Goal: Task Accomplishment & Management: Complete application form

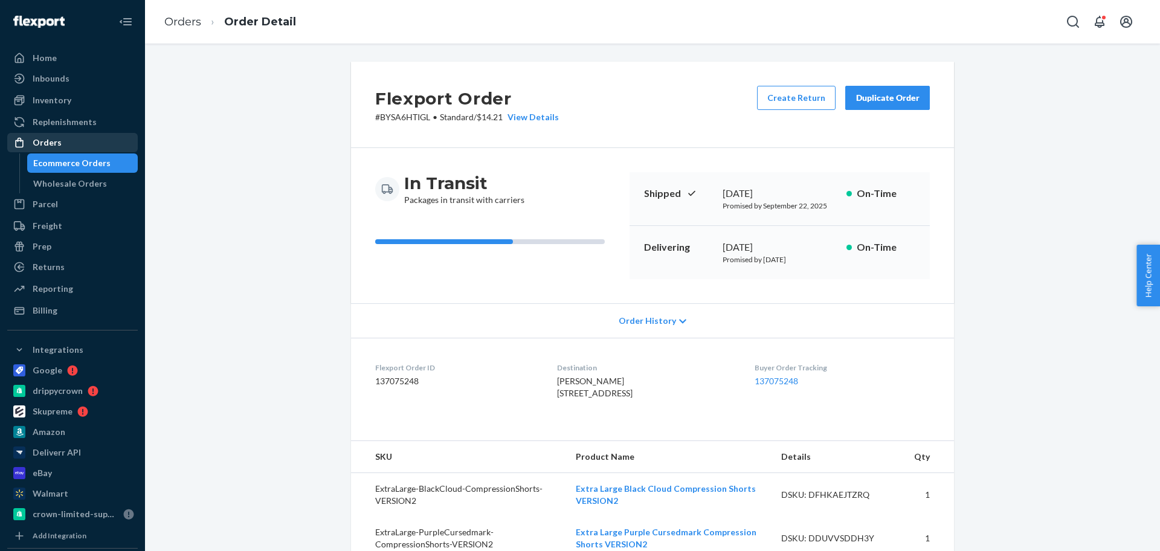
click at [97, 140] on div "Orders" at bounding box center [72, 142] width 128 height 17
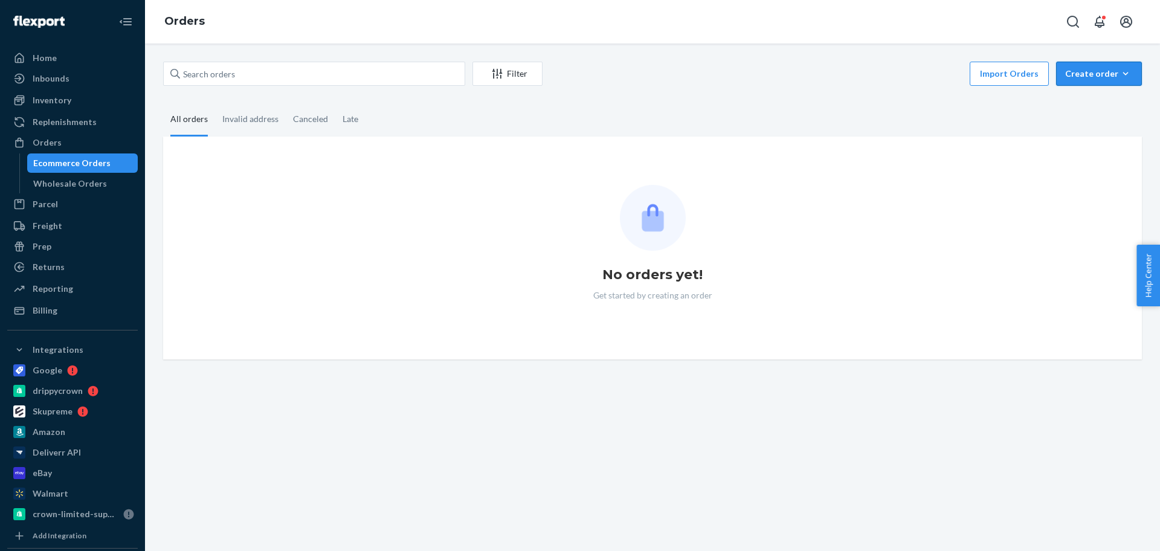
click at [1098, 77] on div "Create order" at bounding box center [1099, 74] width 68 height 12
click at [1106, 95] on button "Ecommerce order" at bounding box center [1117, 103] width 116 height 26
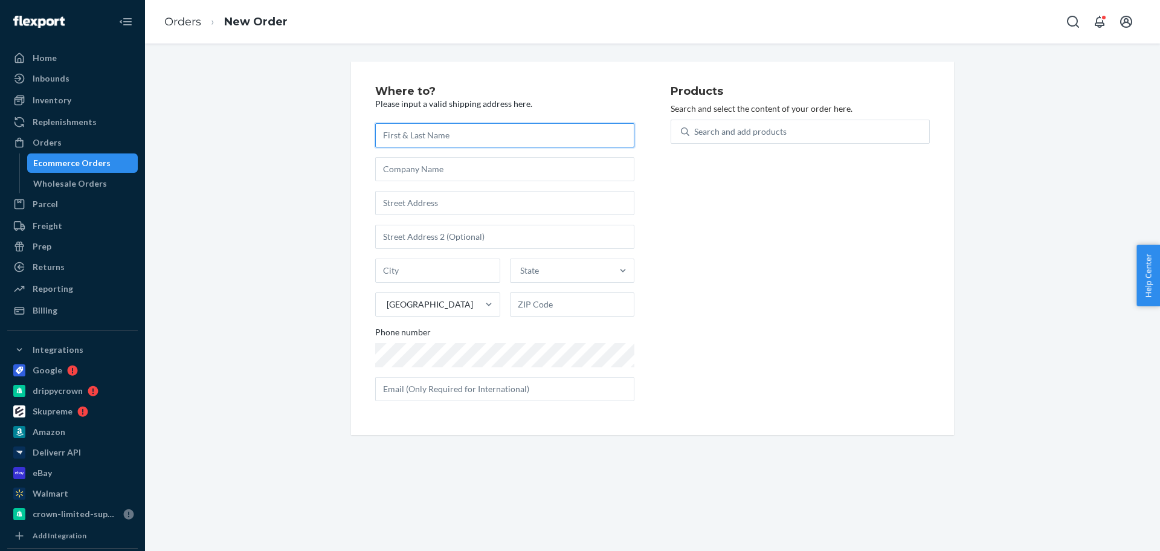
paste input "[PERSON_NAME]"
type input "[PERSON_NAME]"
click at [709, 132] on div "Search and add products" at bounding box center [740, 132] width 92 height 12
click at [695, 132] on input "0 results available. Use Up and Down to choose options, press Enter to select t…" at bounding box center [694, 132] width 1 height 12
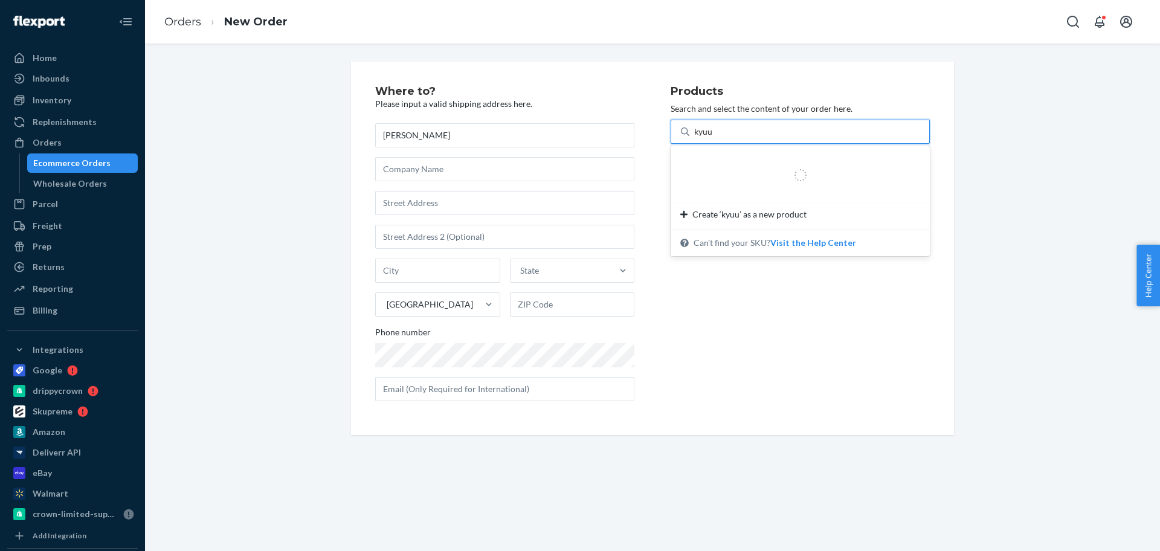
type input "kyuub"
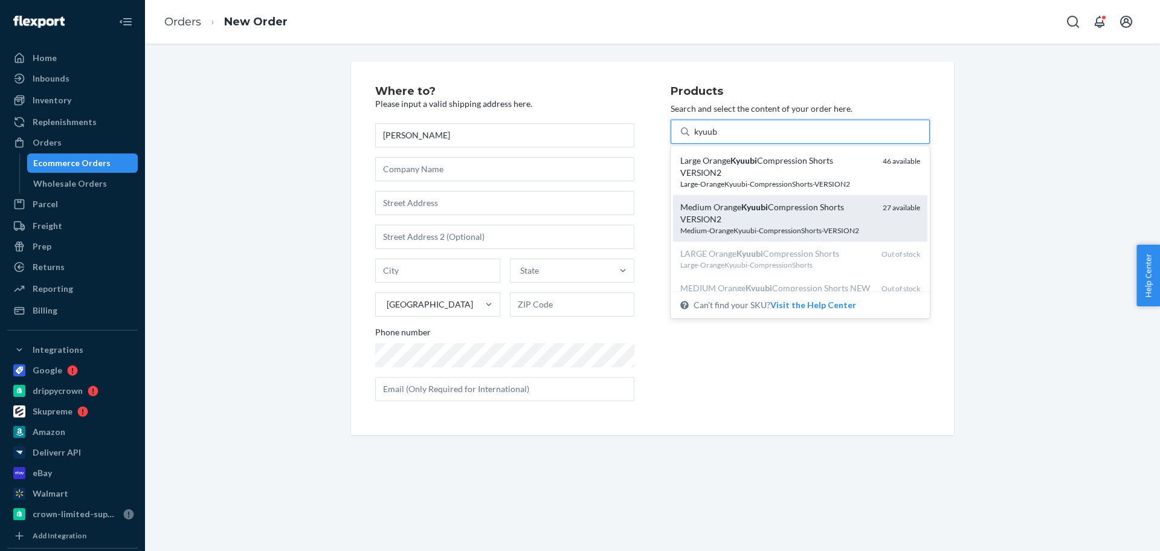
click at [751, 219] on div "Medium Orange Kyuubi Compression Shorts VERSION2" at bounding box center [776, 213] width 193 height 24
click at [718, 138] on input "kyuub" at bounding box center [706, 132] width 24 height 12
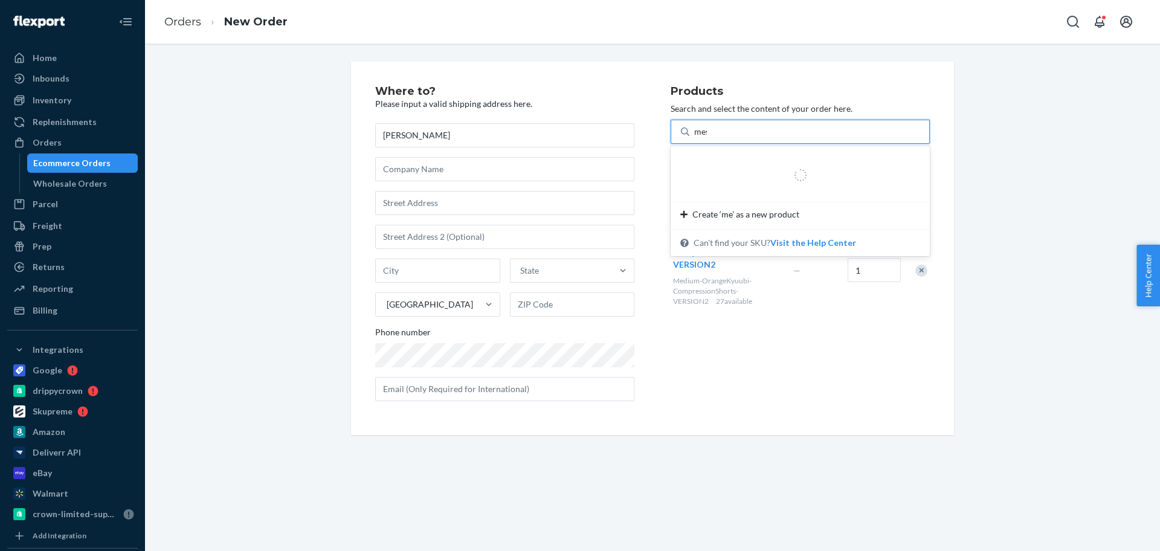
type input "mesh"
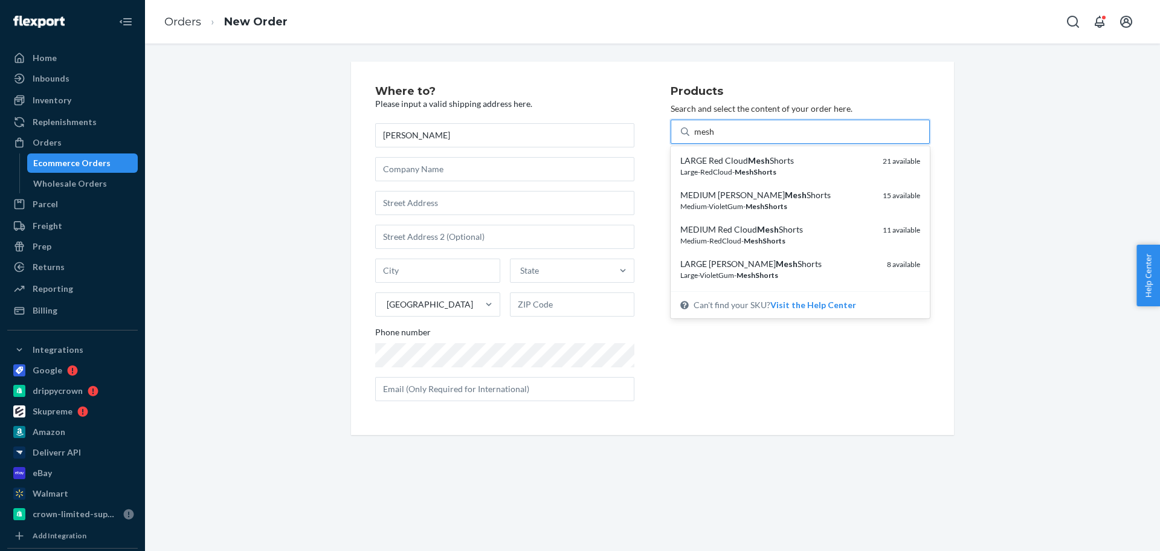
click at [760, 236] on div "Medium-RedCloud- MeshShorts" at bounding box center [776, 241] width 193 height 10
click at [715, 138] on input "mesh" at bounding box center [704, 132] width 21 height 12
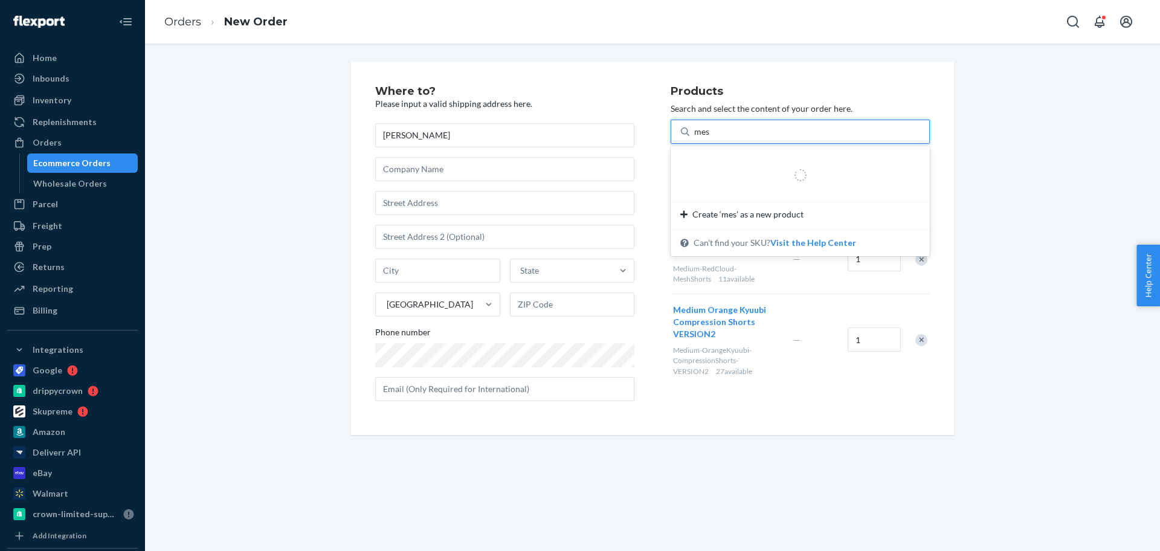
type input "mesh"
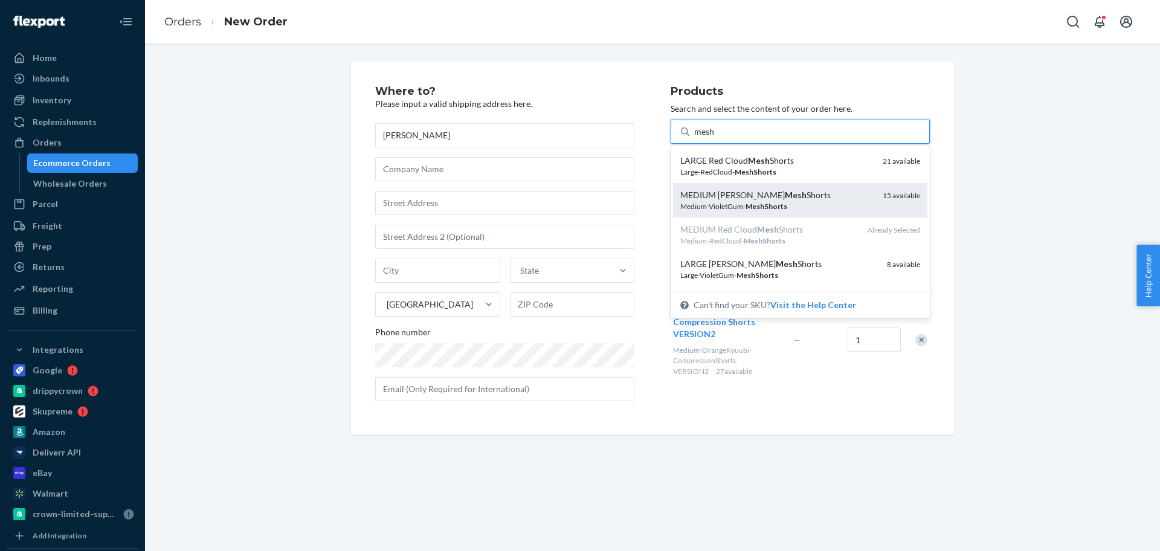
click at [788, 201] on div "MEDIUM [PERSON_NAME] Mesh Shorts Medium-VioletGum- MeshShorts" at bounding box center [776, 200] width 193 height 22
click at [715, 138] on input "mesh" at bounding box center [704, 132] width 21 height 12
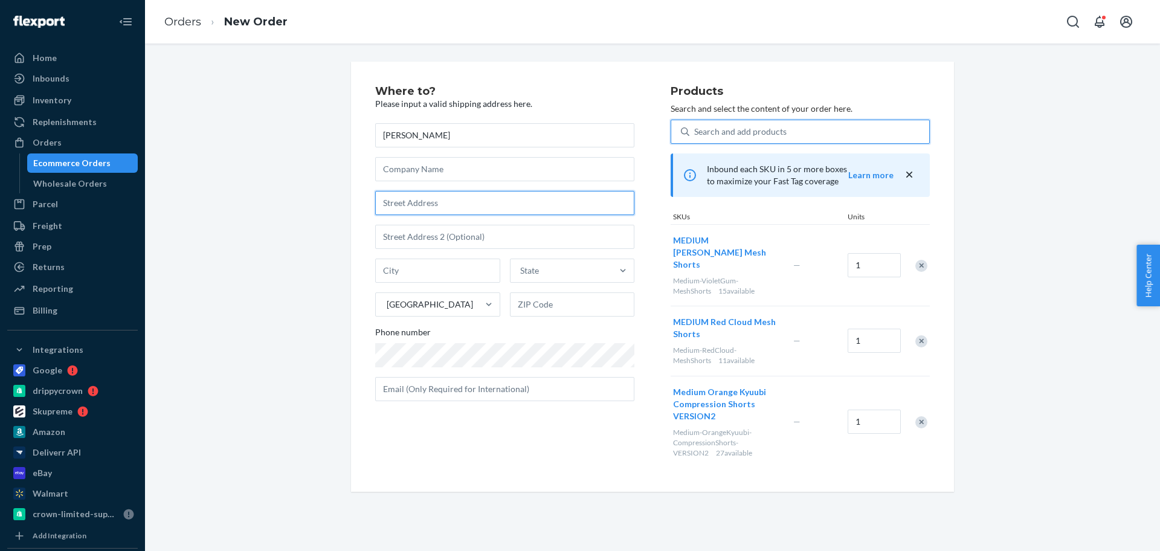
click at [500, 205] on input "text" at bounding box center [504, 203] width 259 height 24
paste input "[STREET_ADDRESS][PERSON_NAME]"
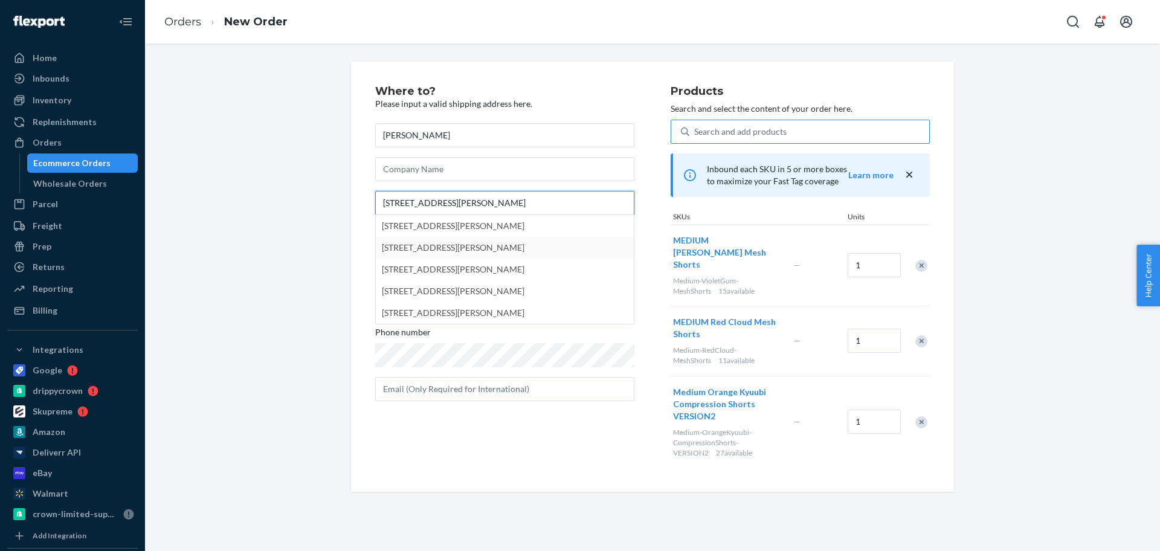
type input "[STREET_ADDRESS][PERSON_NAME]"
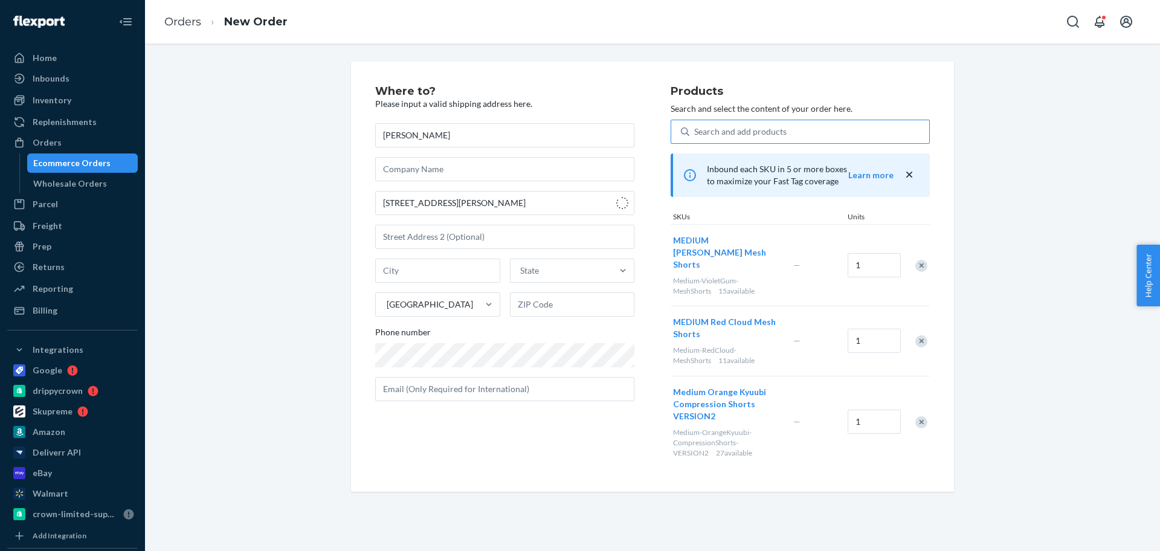
type input "[PERSON_NAME]"
type input "01843"
type input "[STREET_ADDRESS][PERSON_NAME]"
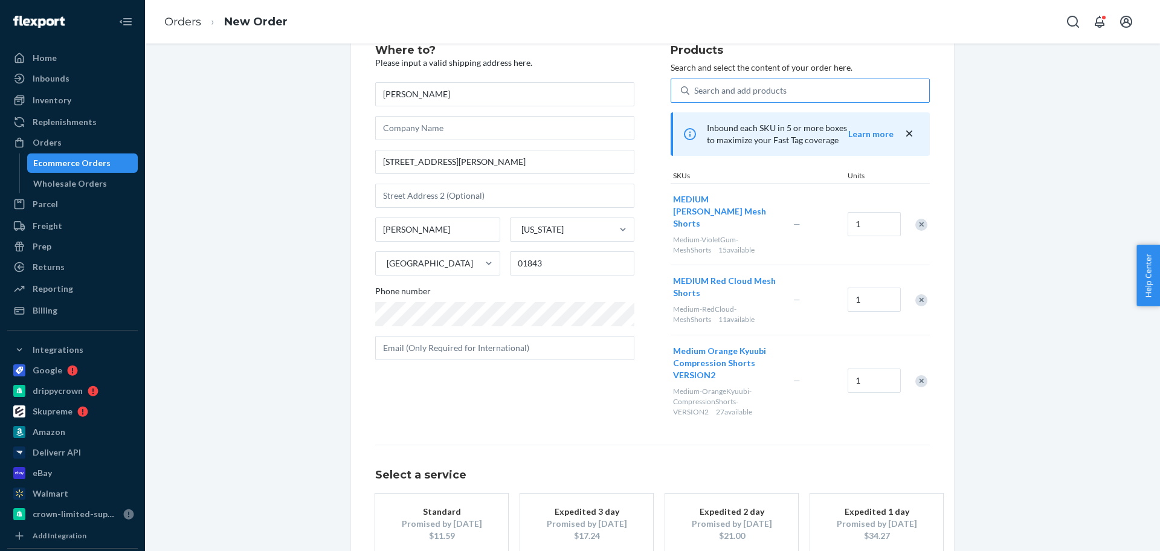
scroll to position [104, 0]
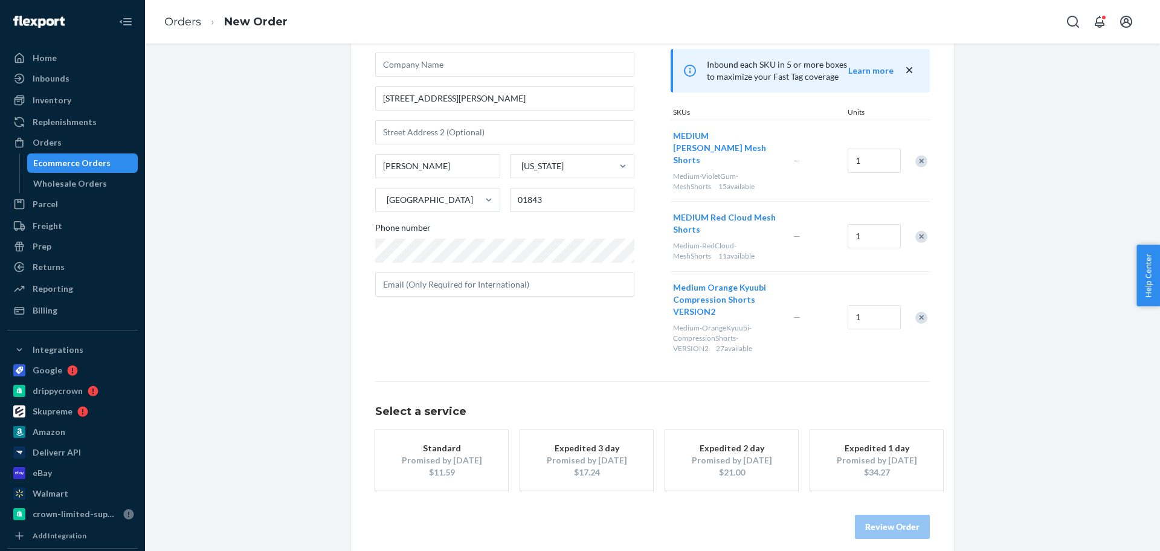
click at [428, 442] on div "Standard" at bounding box center [441, 448] width 97 height 12
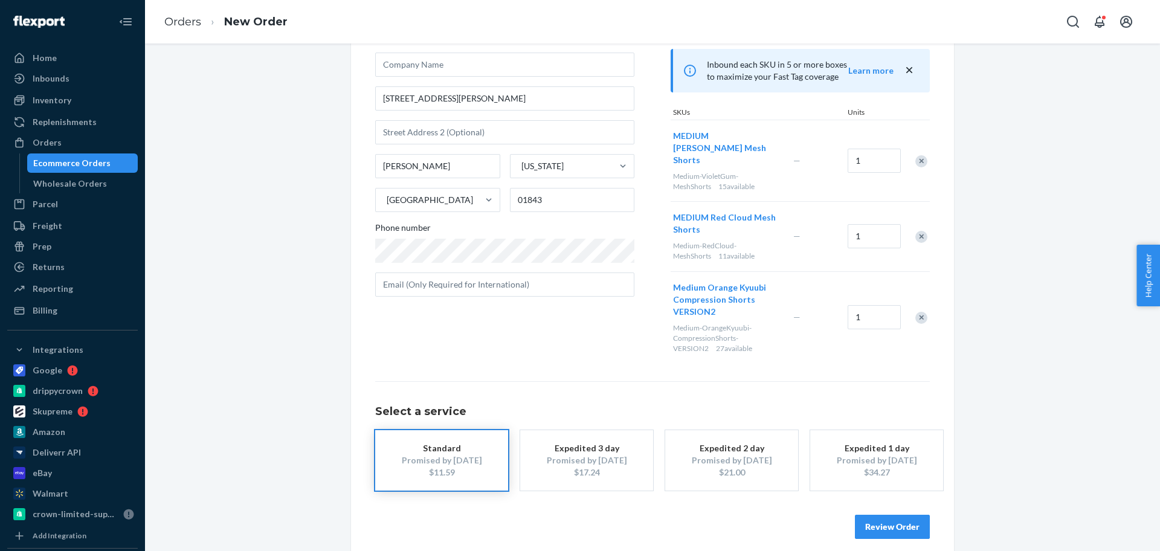
click at [901, 519] on button "Review Order" at bounding box center [892, 527] width 75 height 24
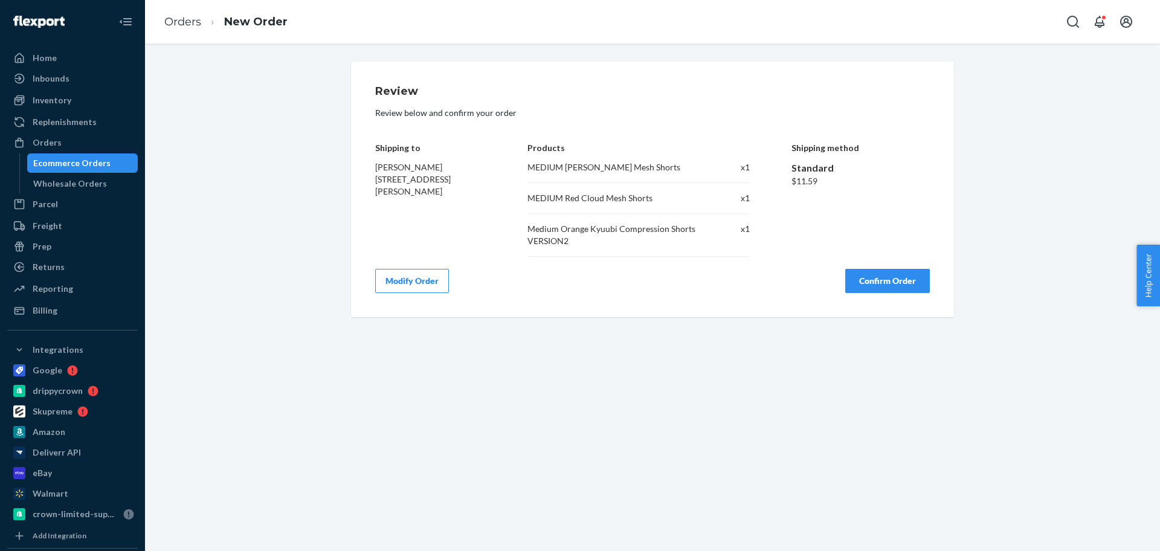
scroll to position [0, 0]
drag, startPoint x: 904, startPoint y: 283, endPoint x: 834, endPoint y: 260, distance: 73.4
click at [904, 283] on button "Confirm Order" at bounding box center [887, 281] width 85 height 24
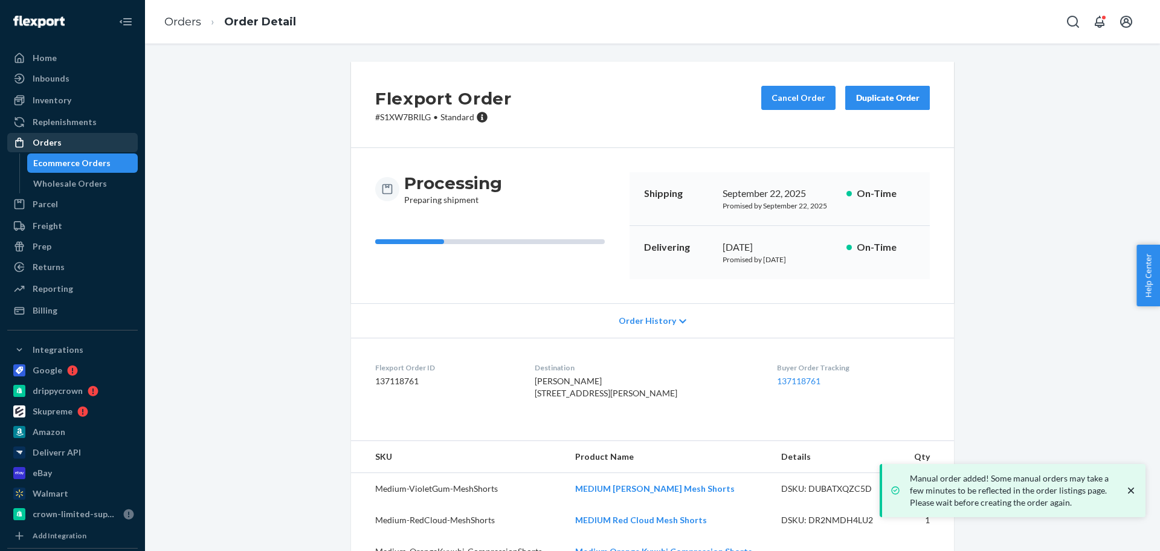
click at [76, 146] on div "Orders" at bounding box center [72, 142] width 128 height 17
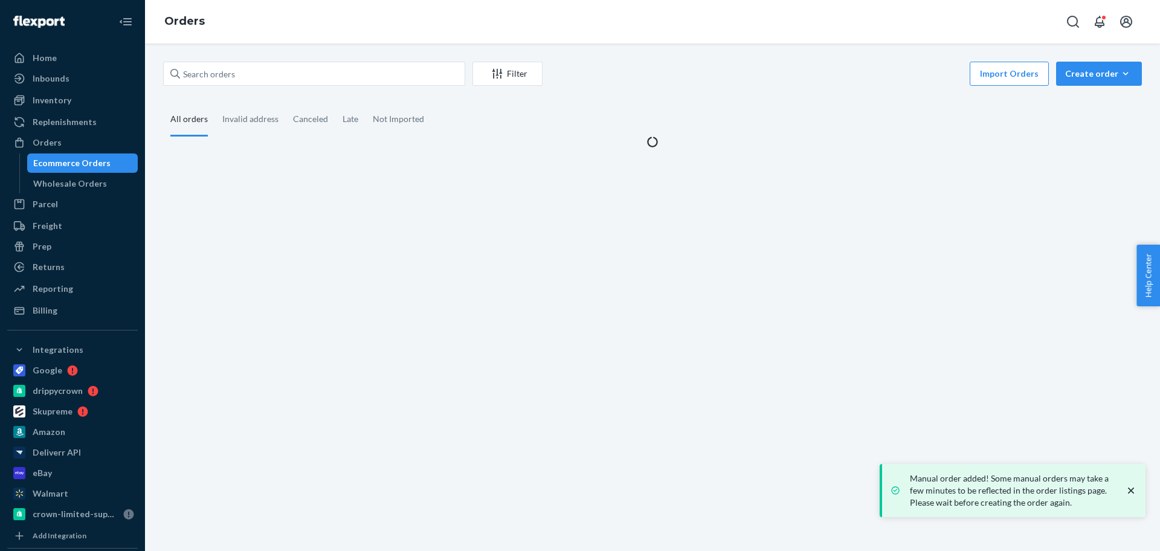
click at [1074, 85] on button "Create order Ecommerce order Removal order" at bounding box center [1099, 74] width 86 height 24
click at [1086, 101] on span "Ecommerce order" at bounding box center [1106, 102] width 75 height 8
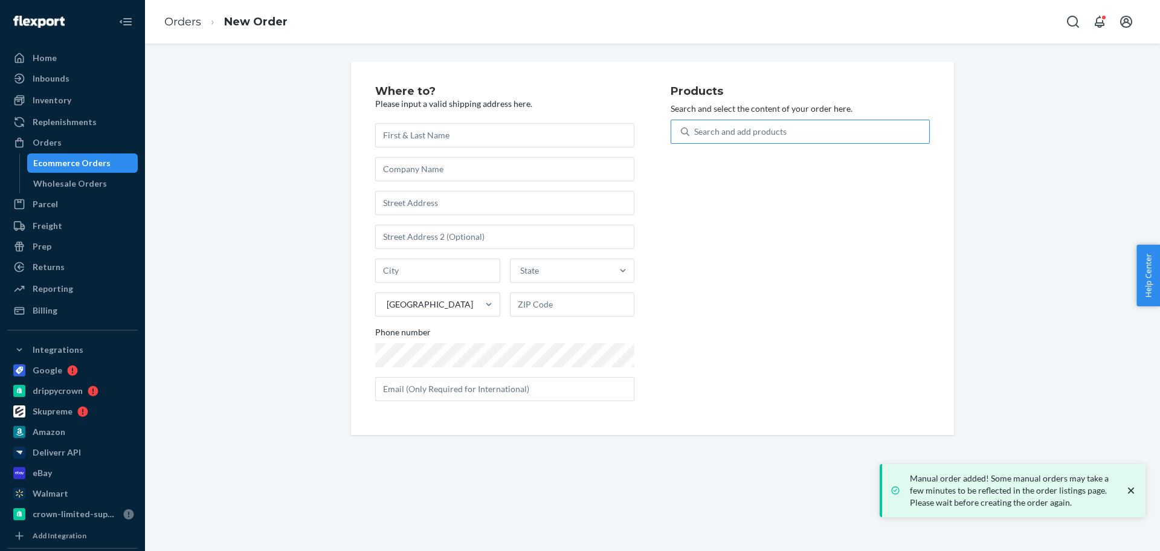
click at [813, 127] on div "Search and add products" at bounding box center [809, 132] width 240 height 22
click at [695, 127] on input "Search and add products" at bounding box center [694, 132] width 1 height 12
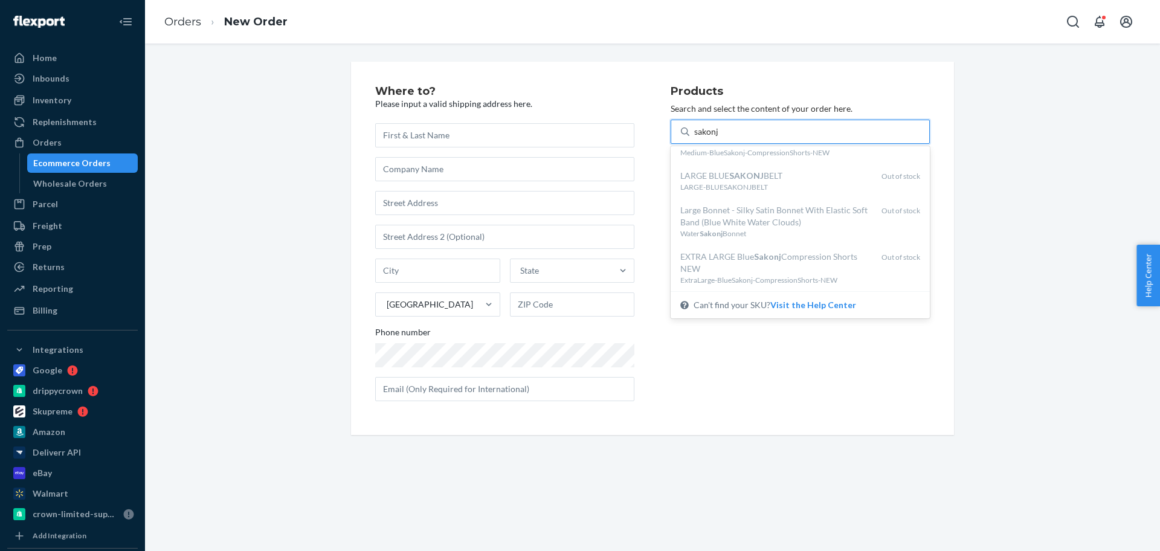
scroll to position [378, 0]
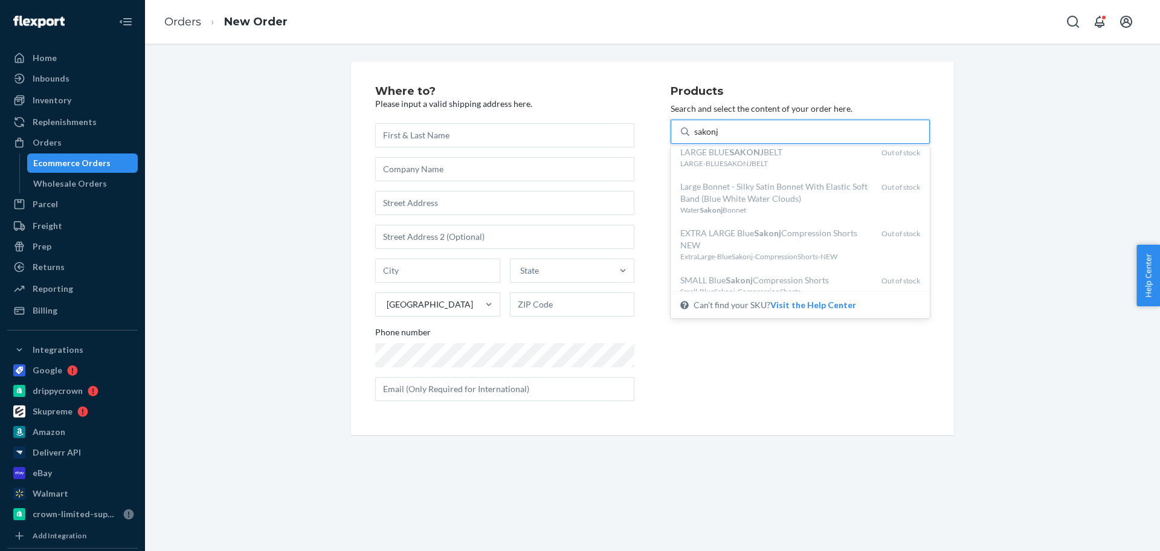
type input "sakonj"
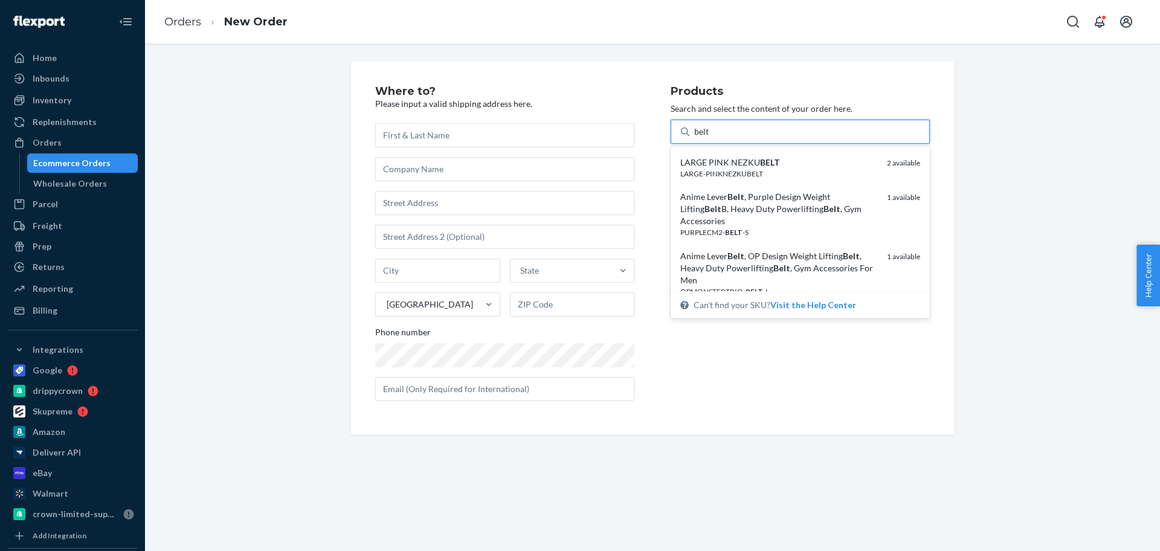
type input "belt"
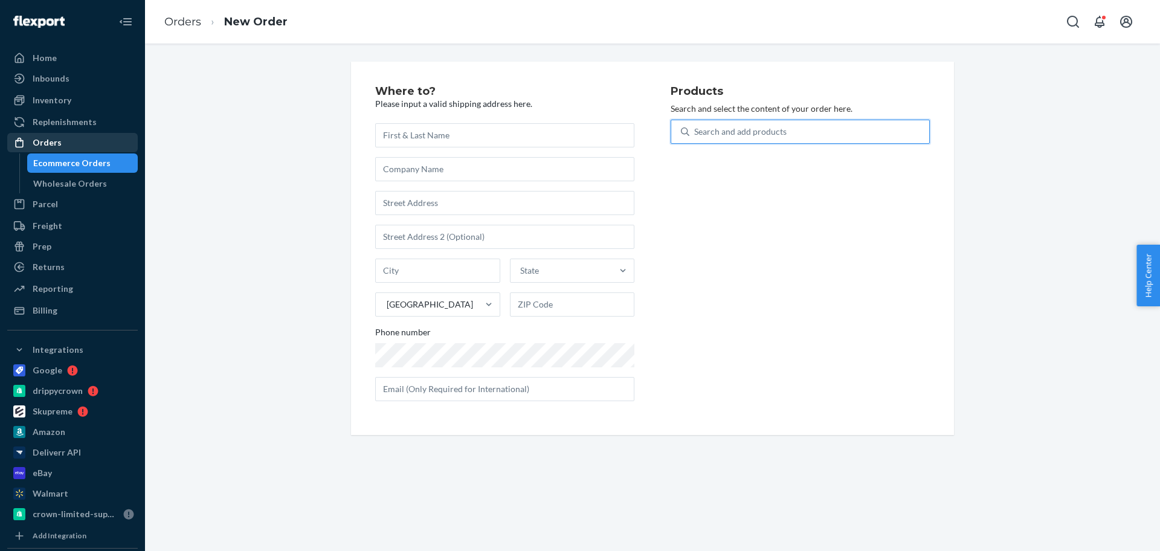
click at [79, 141] on div "Orders" at bounding box center [72, 142] width 128 height 17
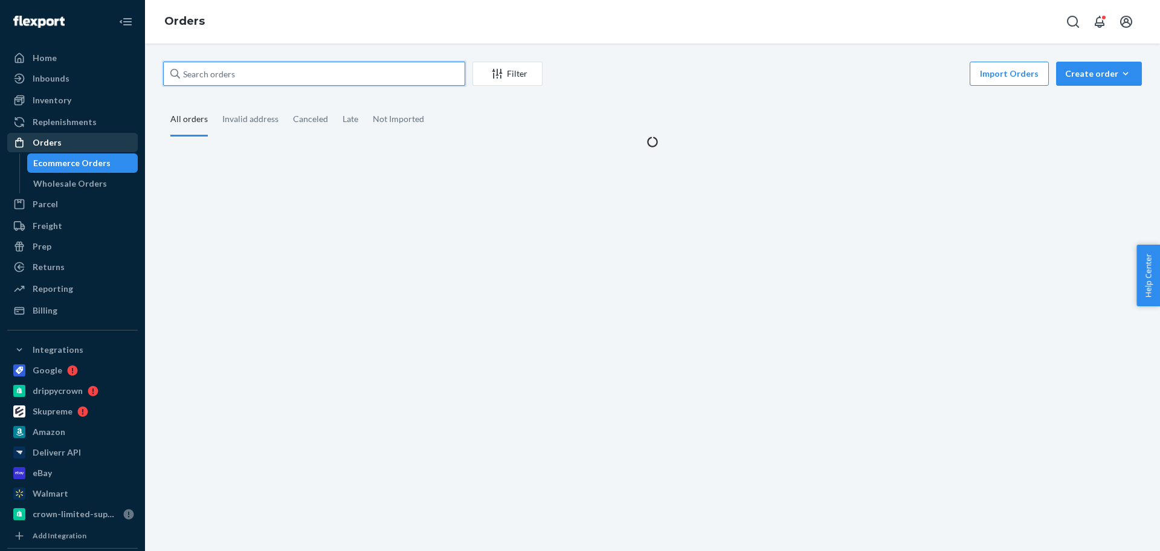
click at [243, 79] on input "text" at bounding box center [314, 74] width 302 height 24
paste input "[PERSON_NAME]"
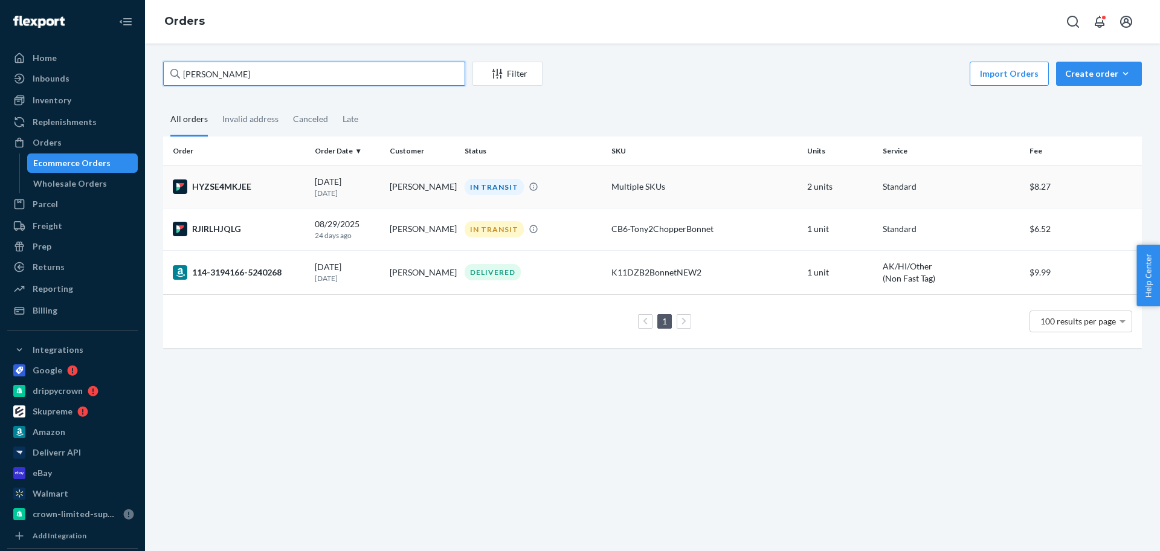
type input "[PERSON_NAME]"
click at [399, 188] on td "[PERSON_NAME]" at bounding box center [422, 187] width 75 height 42
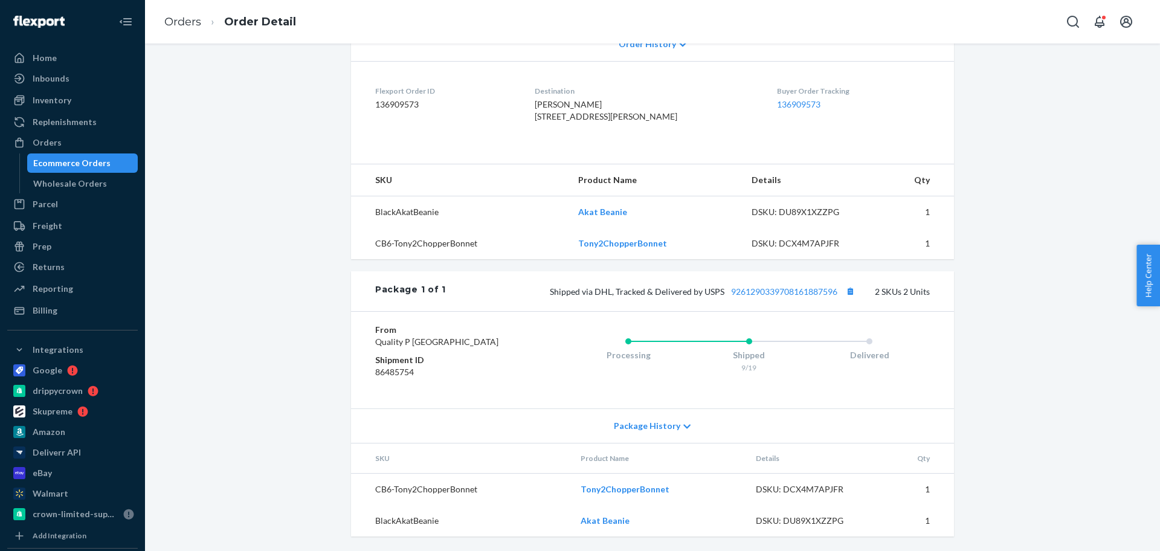
scroll to position [313, 0]
click at [844, 283] on button "Copy tracking number" at bounding box center [850, 291] width 16 height 16
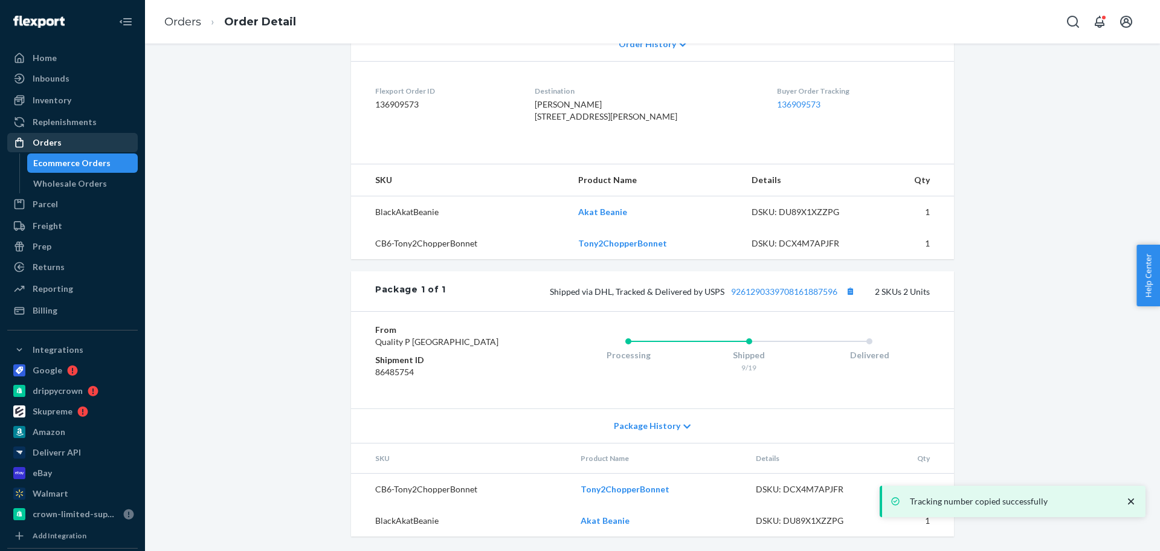
click at [88, 144] on div "Orders" at bounding box center [72, 142] width 128 height 17
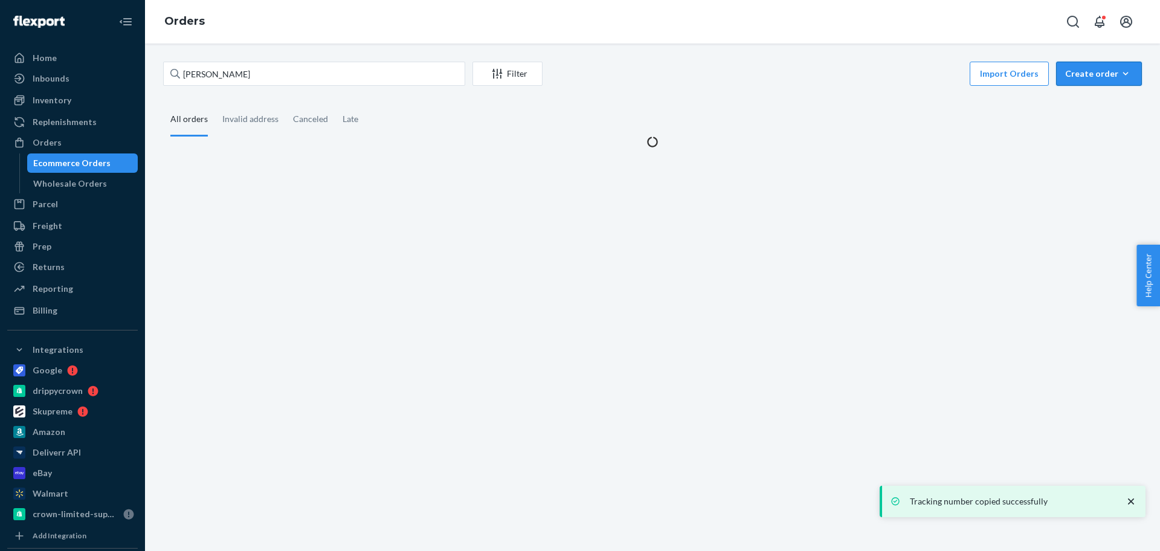
drag, startPoint x: 1079, startPoint y: 77, endPoint x: 1084, endPoint y: 114, distance: 36.6
click at [1079, 77] on div "Create order" at bounding box center [1099, 74] width 68 height 12
click at [1085, 100] on span "Ecommerce order" at bounding box center [1106, 102] width 75 height 8
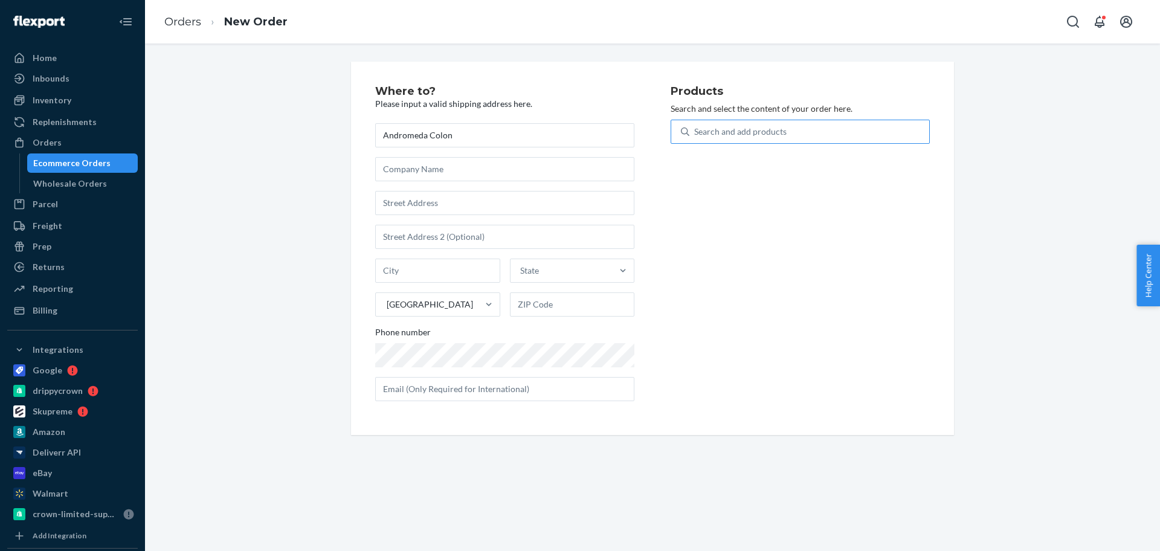
type input "Andromeda Colon"
click at [719, 127] on div "Search and add products" at bounding box center [740, 132] width 92 height 12
click at [695, 127] on input "Search and add products" at bounding box center [694, 132] width 1 height 12
type input "[PERSON_NAME]"
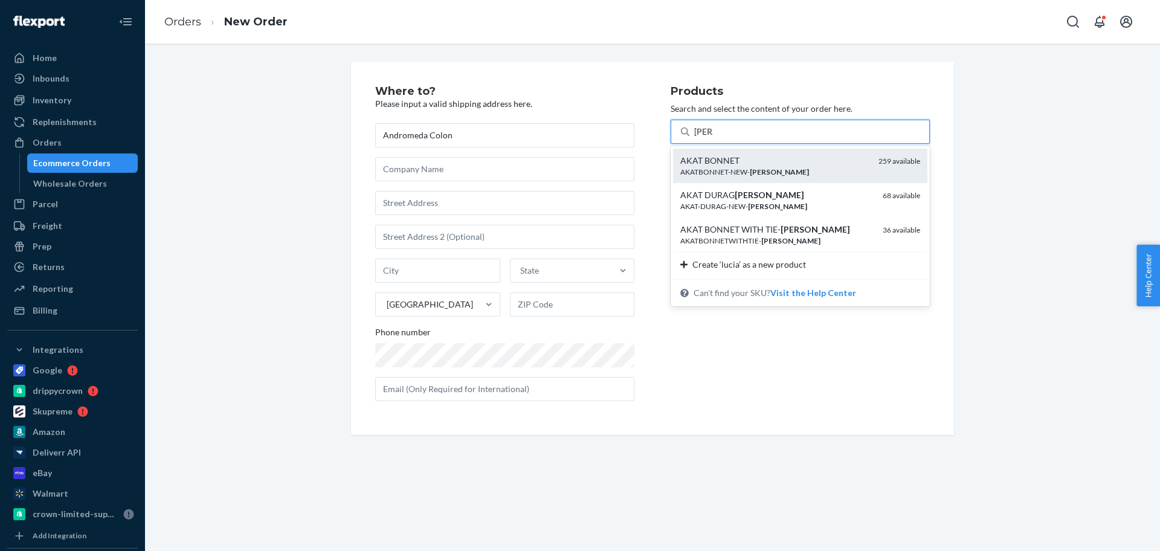
click at [741, 167] on div "AKATBONNET-NEW- [DATE]" at bounding box center [774, 172] width 188 height 10
click at [713, 138] on input "[PERSON_NAME]" at bounding box center [703, 132] width 19 height 12
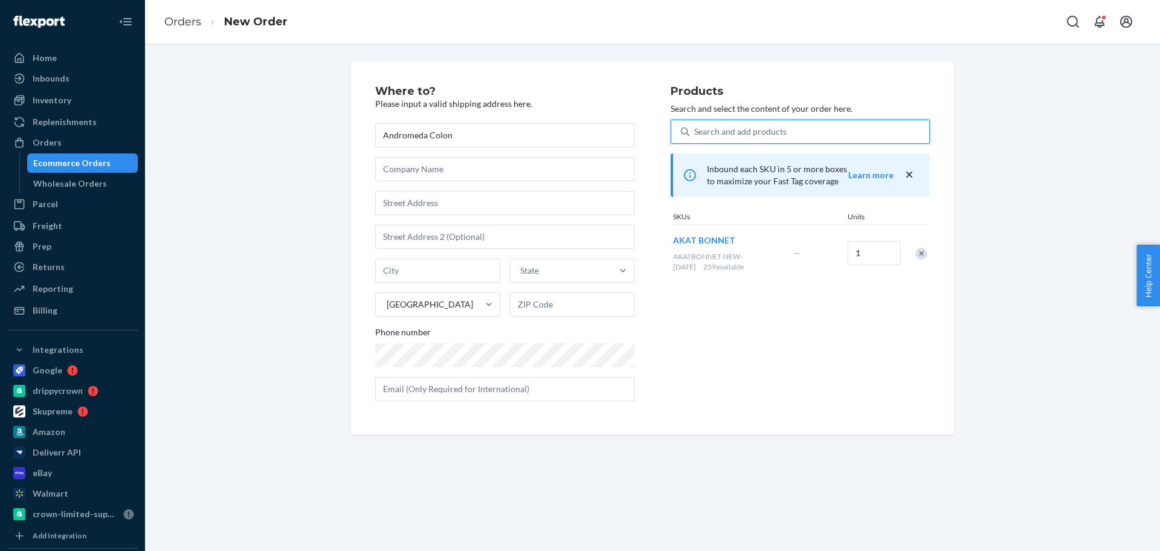
paste input "[PERSON_NAME]"
type input "[PERSON_NAME]"
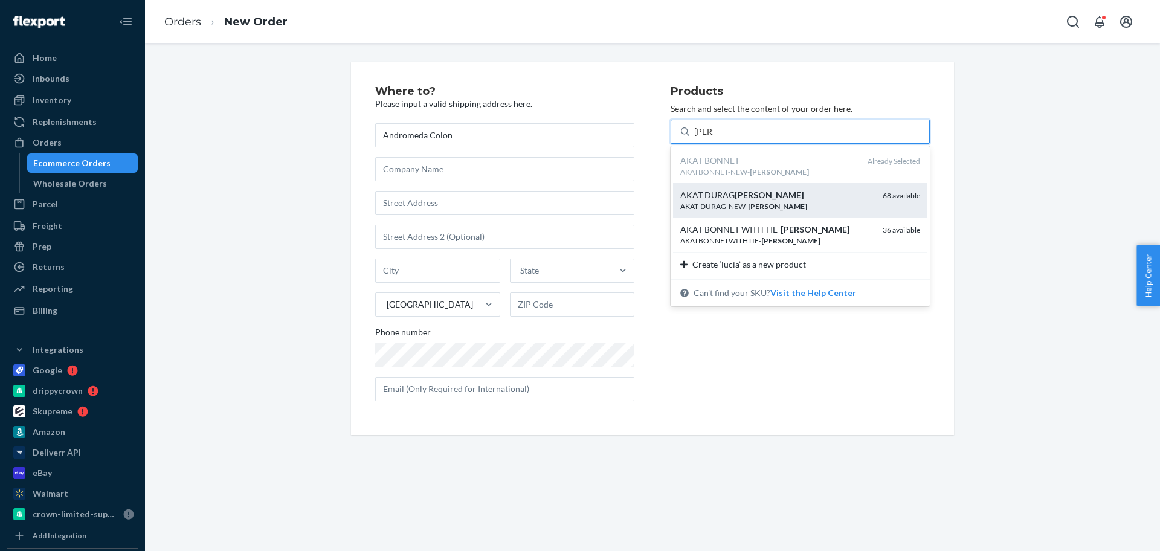
click at [776, 196] on div "AKAT [PERSON_NAME][DATE]" at bounding box center [776, 195] width 193 height 12
click at [713, 138] on input "[PERSON_NAME]" at bounding box center [703, 132] width 19 height 12
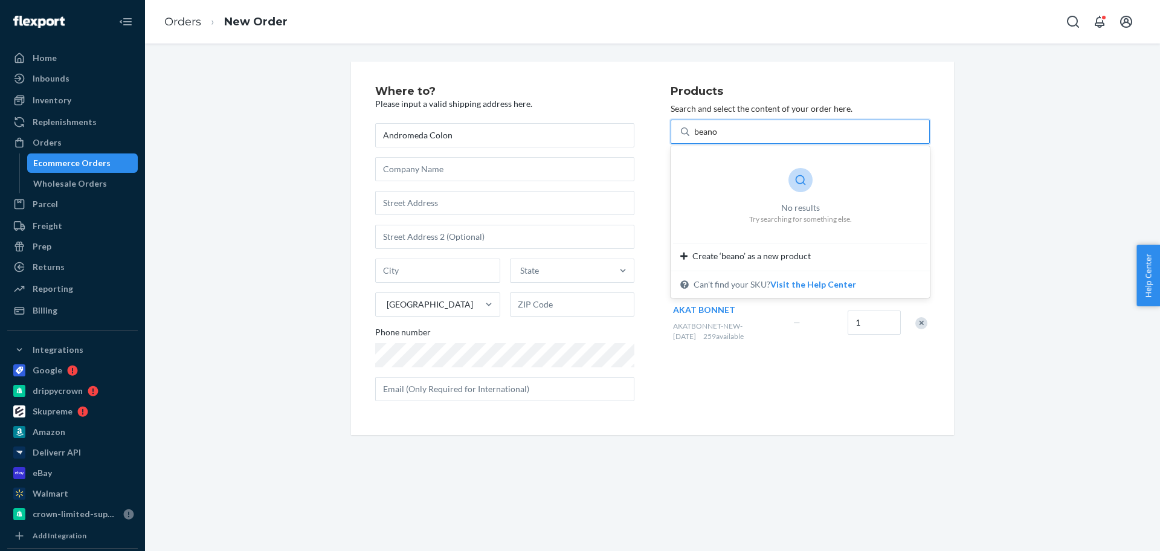
type input "bean"
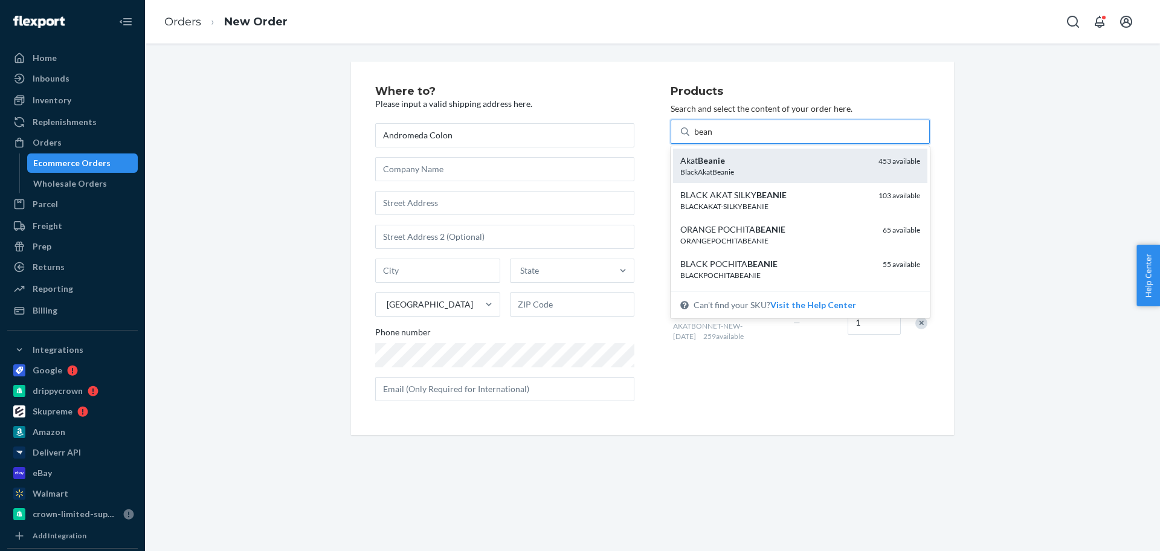
click at [751, 161] on div "Akat Beanie" at bounding box center [774, 161] width 188 height 12
click at [713, 138] on input "bean" at bounding box center [703, 132] width 19 height 12
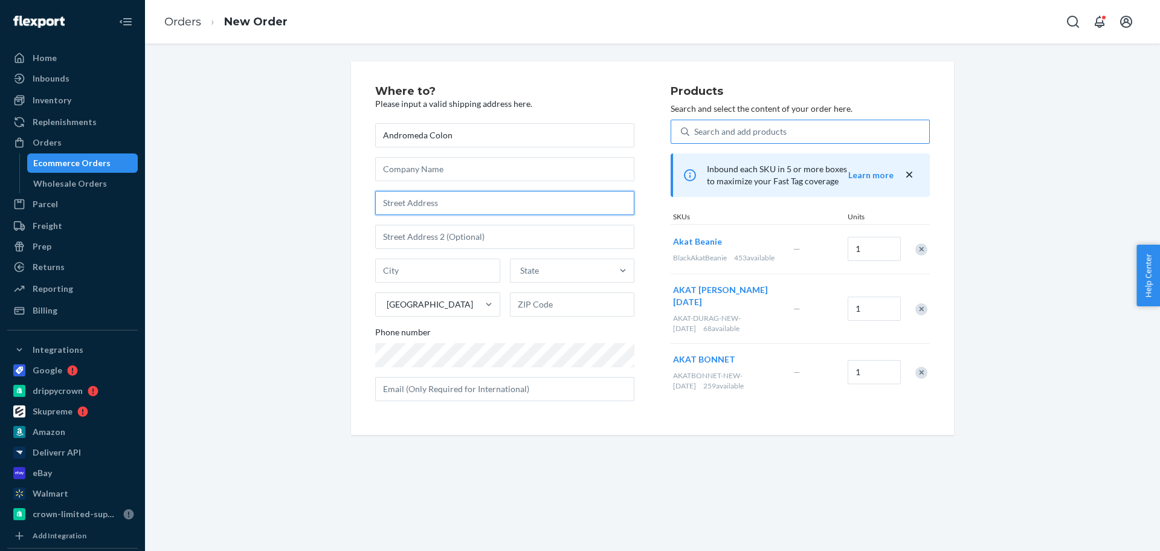
click at [425, 198] on input "text" at bounding box center [504, 203] width 259 height 24
paste input "[STREET_ADDRESS]"
type input "[STREET_ADDRESS]"
type input "Mesa"
type input "85205"
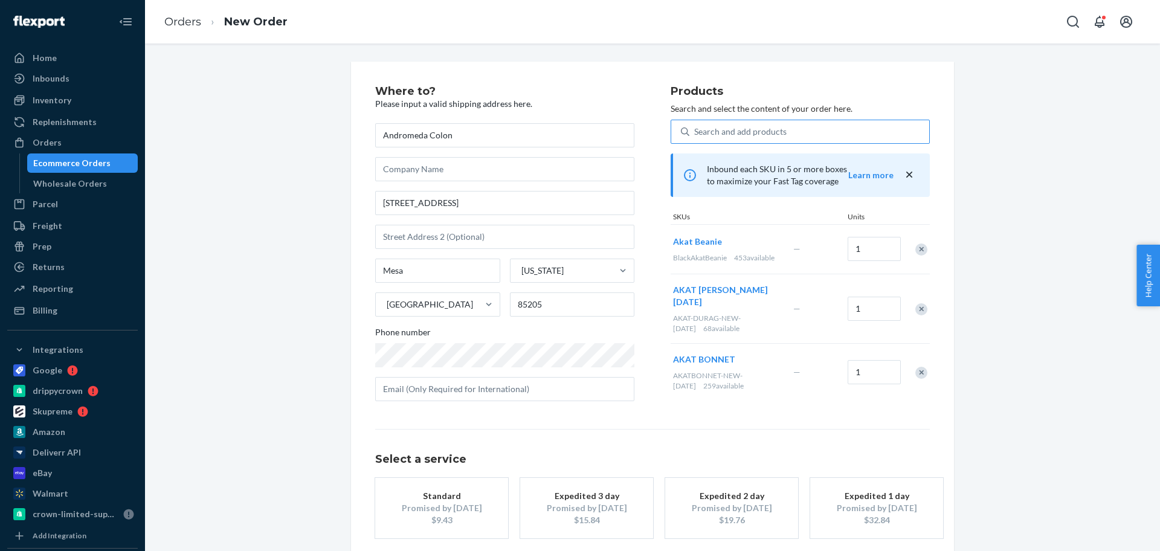
drag, startPoint x: 474, startPoint y: 507, endPoint x: 605, endPoint y: 479, distance: 134.0
click at [474, 507] on div "Promised by [DATE]" at bounding box center [441, 508] width 97 height 12
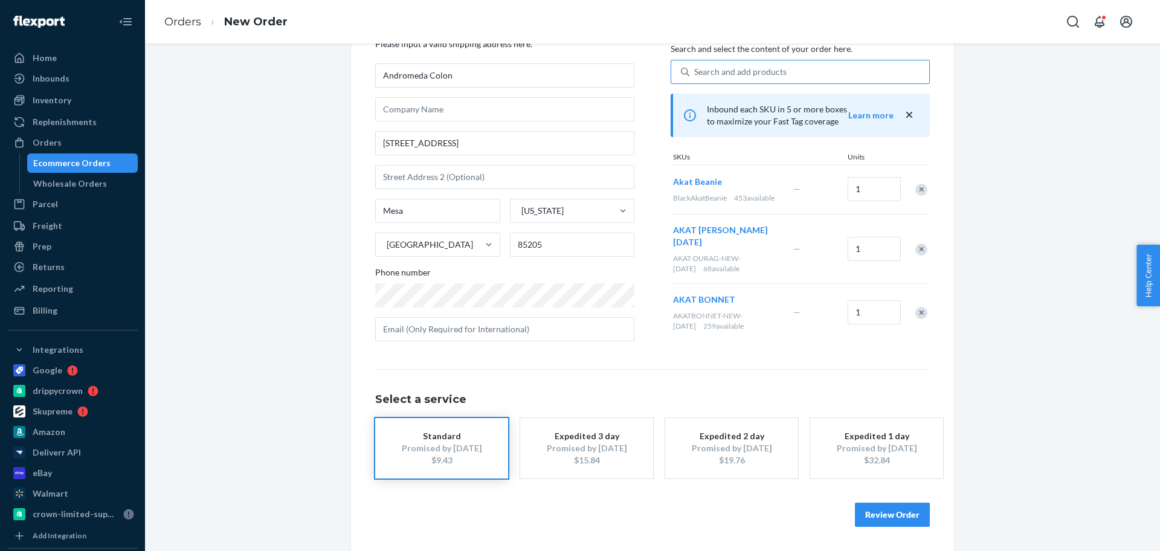
click at [889, 519] on button "Review Order" at bounding box center [892, 515] width 75 height 24
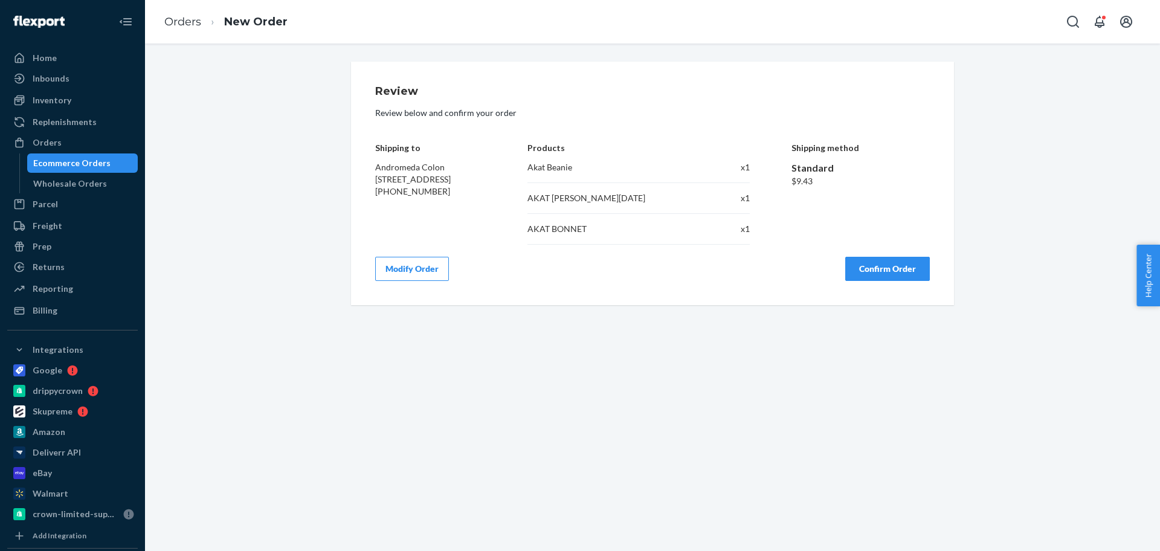
scroll to position [0, 0]
click at [898, 263] on button "Confirm Order" at bounding box center [887, 269] width 85 height 24
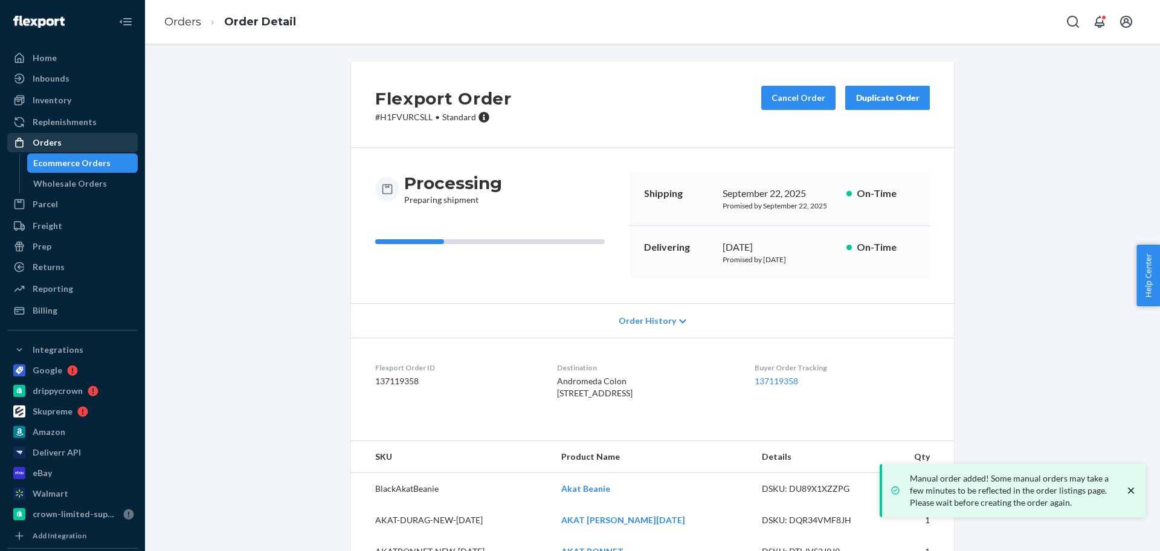
click at [113, 147] on div "Orders" at bounding box center [72, 142] width 128 height 17
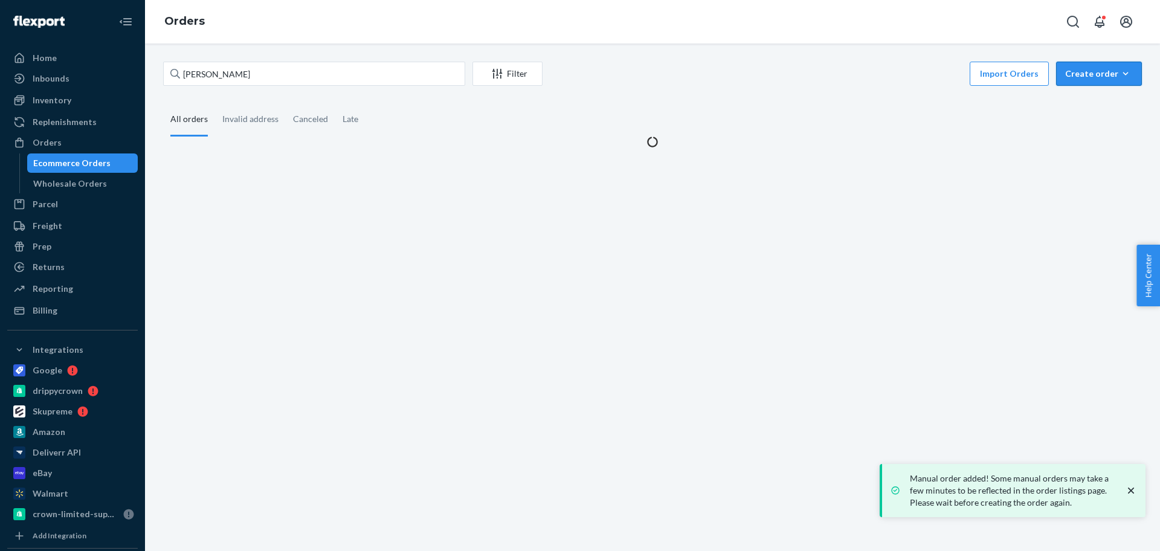
click at [1086, 77] on div "Create order" at bounding box center [1099, 74] width 68 height 12
click at [1084, 98] on span "Ecommerce order" at bounding box center [1106, 102] width 75 height 8
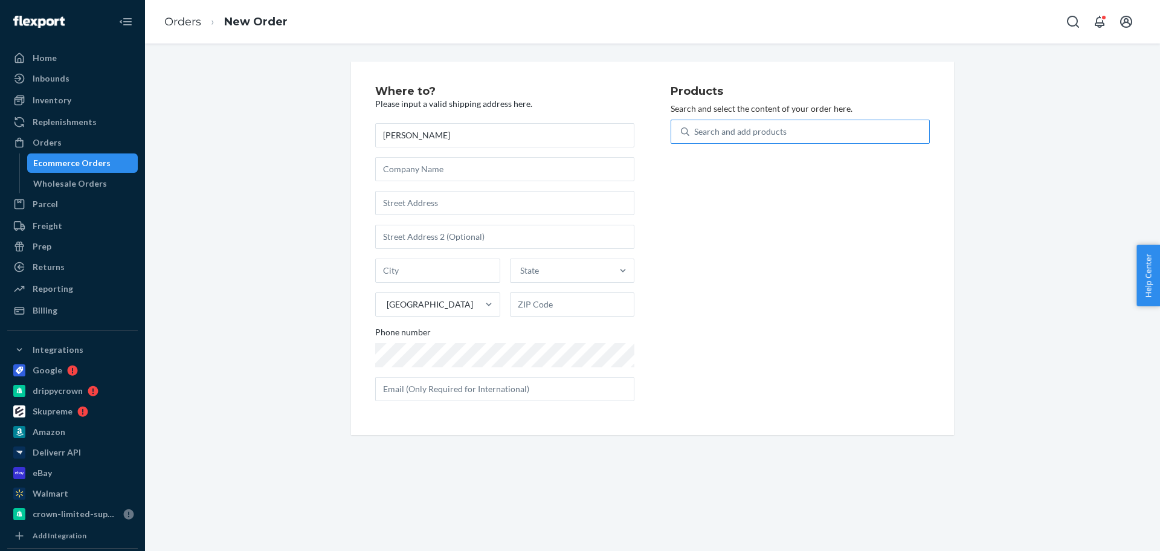
type input "[PERSON_NAME]"
click at [744, 127] on div "Search and add products" at bounding box center [740, 132] width 92 height 12
click at [695, 127] on input "Search and add products" at bounding box center [694, 132] width 1 height 12
type input "belt"
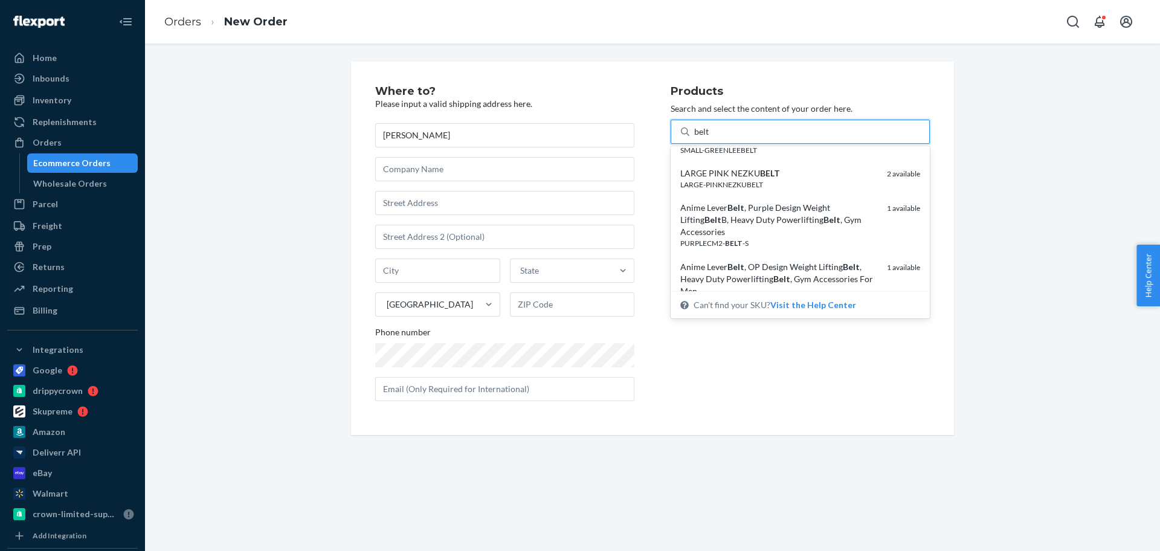
scroll to position [378, 0]
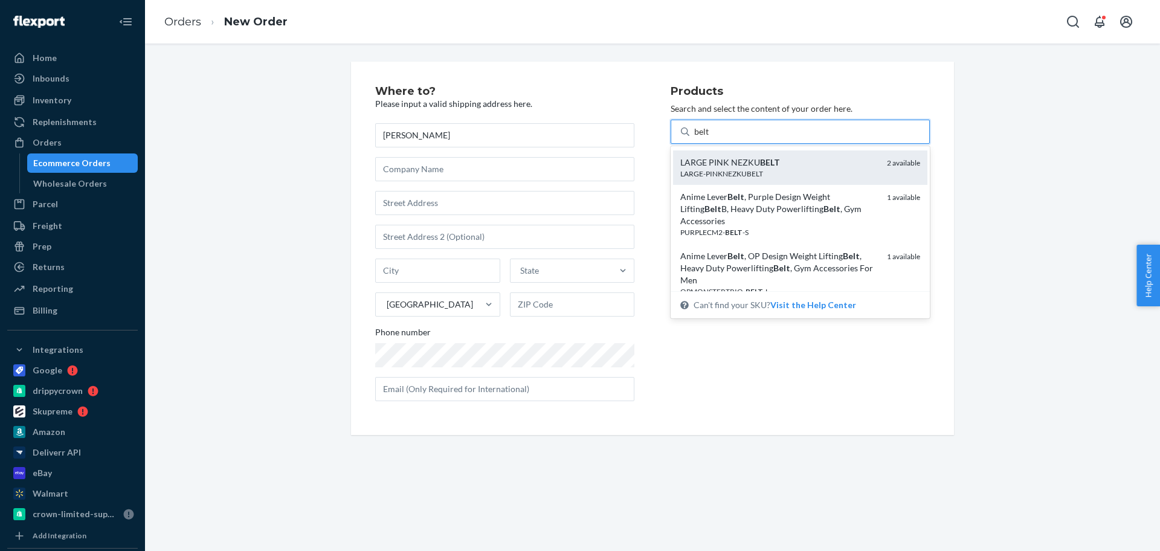
click at [784, 162] on div "LARGE PINK NEZKU BELT" at bounding box center [778, 162] width 197 height 12
click at [710, 138] on input "belt" at bounding box center [702, 132] width 16 height 12
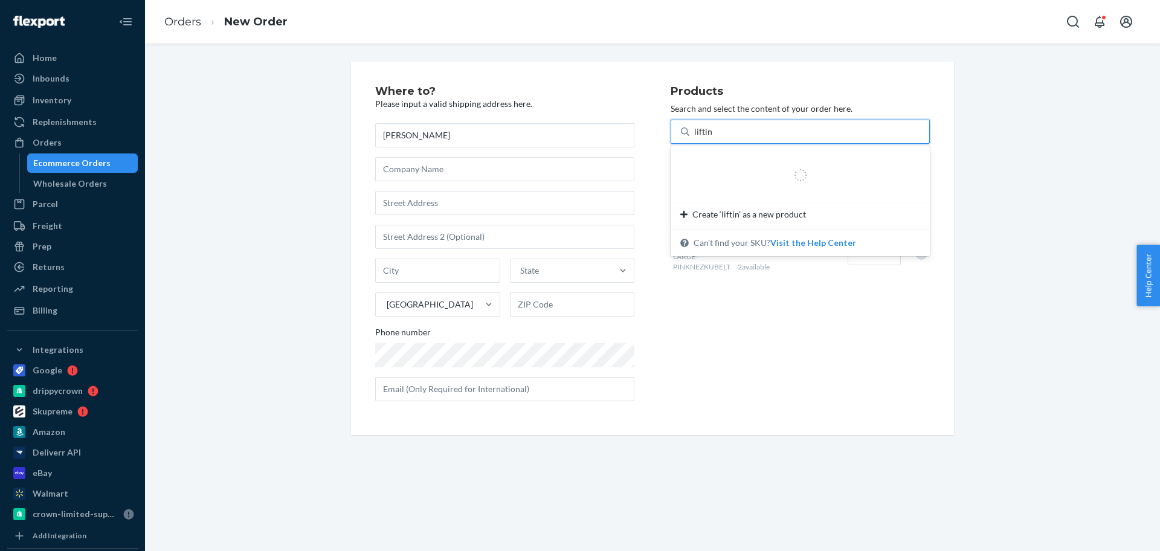
type input "lifting"
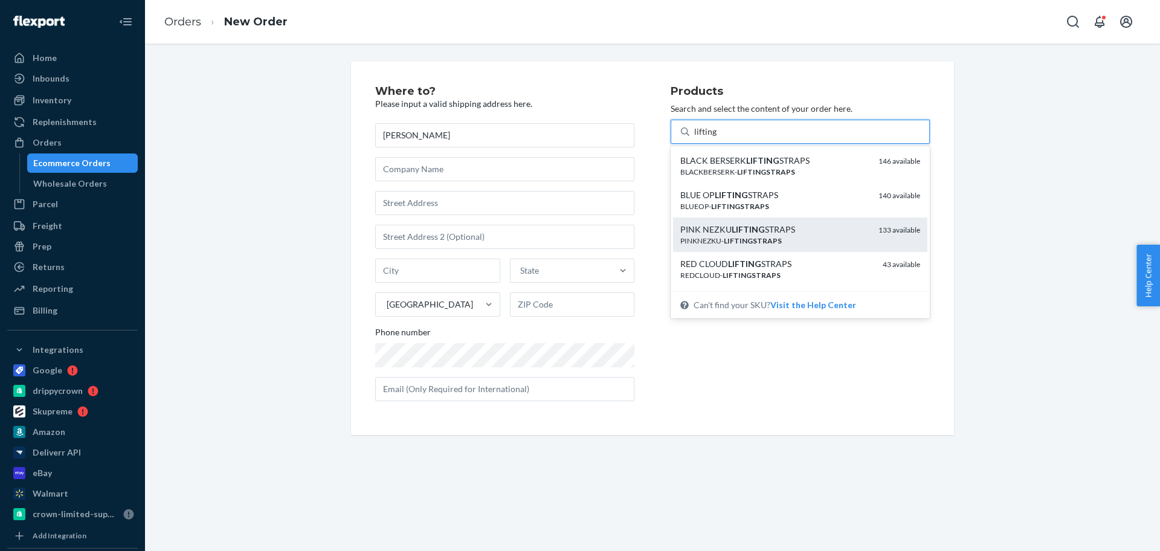
click at [792, 231] on div "PINK NEZKU LIFTING STRAPS" at bounding box center [774, 229] width 188 height 12
click at [717, 138] on input "lifting" at bounding box center [705, 132] width 23 height 12
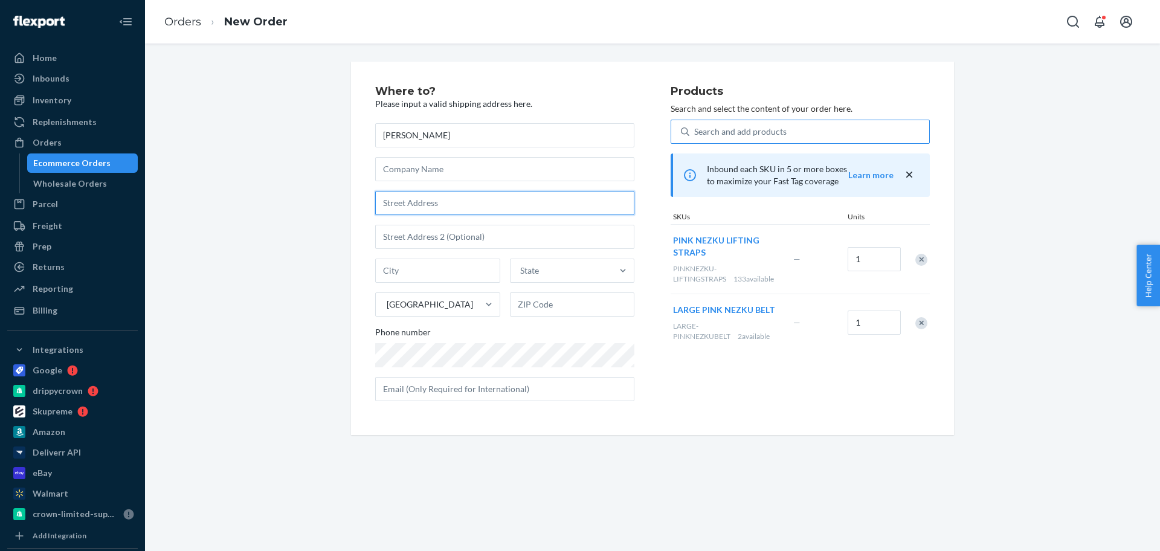
click at [443, 204] on input "text" at bounding box center [504, 203] width 259 height 24
paste input "[STREET_ADDRESS]"
type input "[STREET_ADDRESS]"
type input "[PERSON_NAME][GEOGRAPHIC_DATA]"
type input "98391"
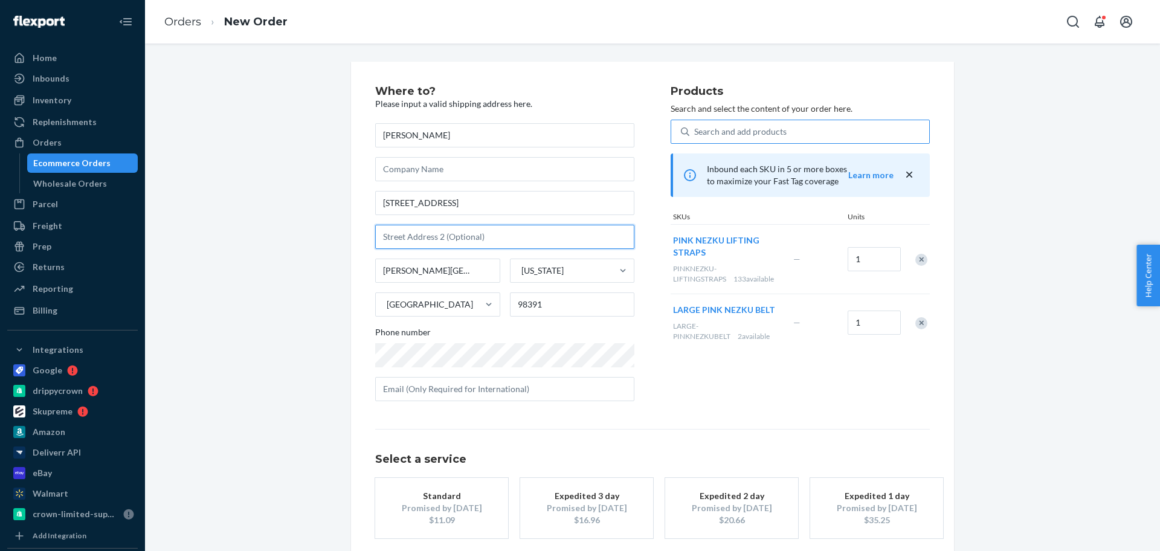
click at [427, 240] on input "text" at bounding box center [504, 237] width 259 height 24
paste input "A"
type input "A"
click at [490, 500] on button "Standard Promised by [DATE] $11.09" at bounding box center [441, 508] width 133 height 60
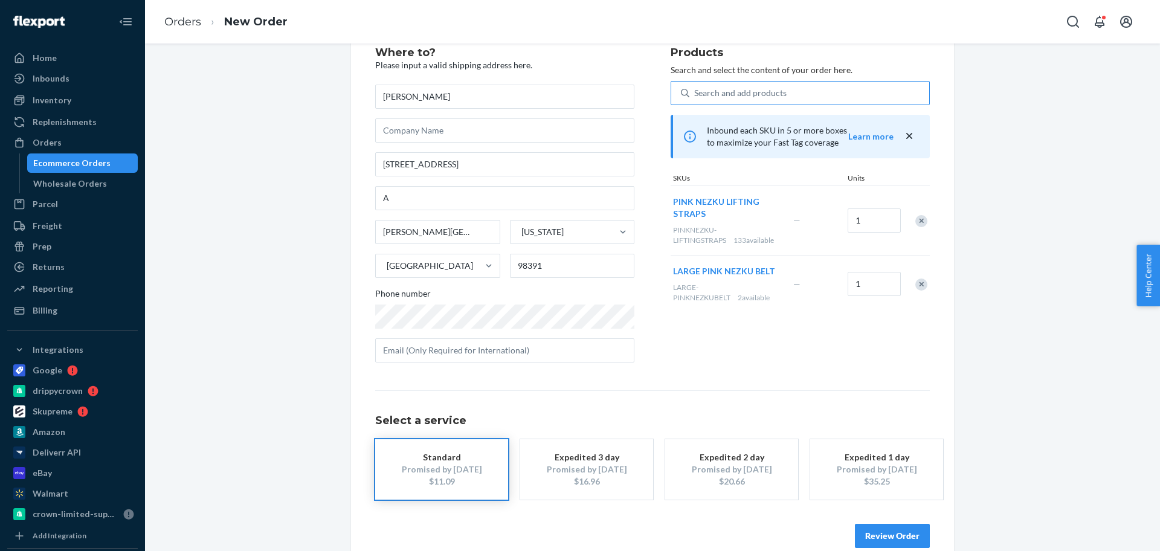
scroll to position [60, 0]
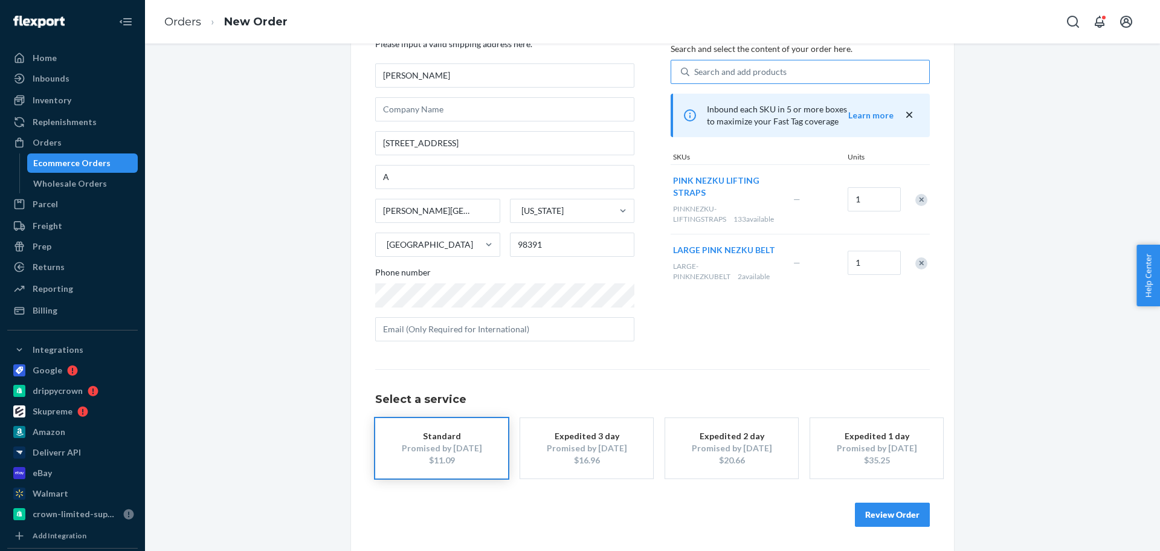
click at [893, 516] on button "Review Order" at bounding box center [892, 515] width 75 height 24
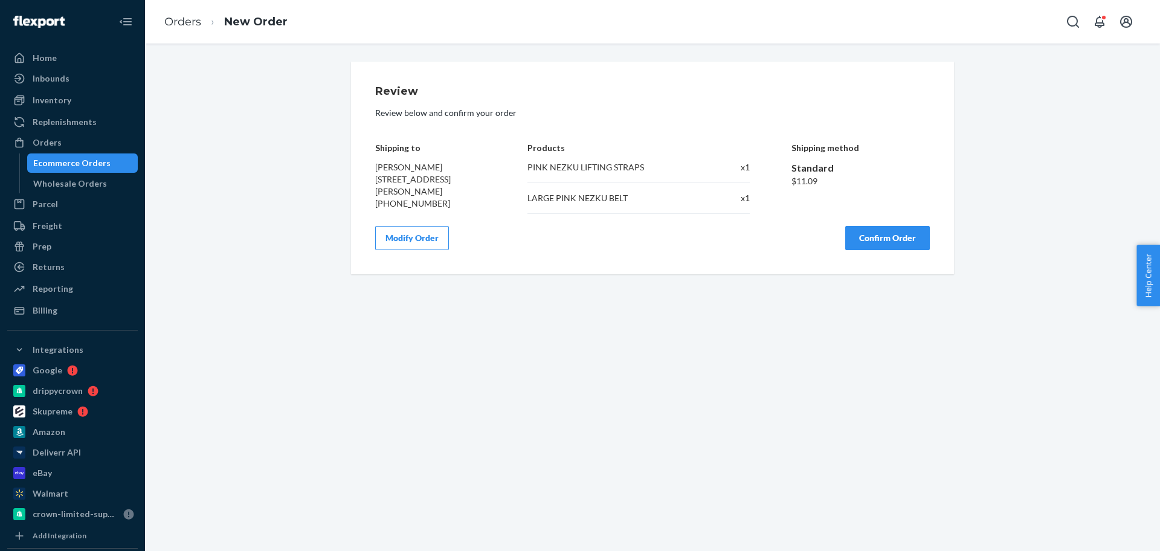
click at [895, 240] on button "Confirm Order" at bounding box center [887, 238] width 85 height 24
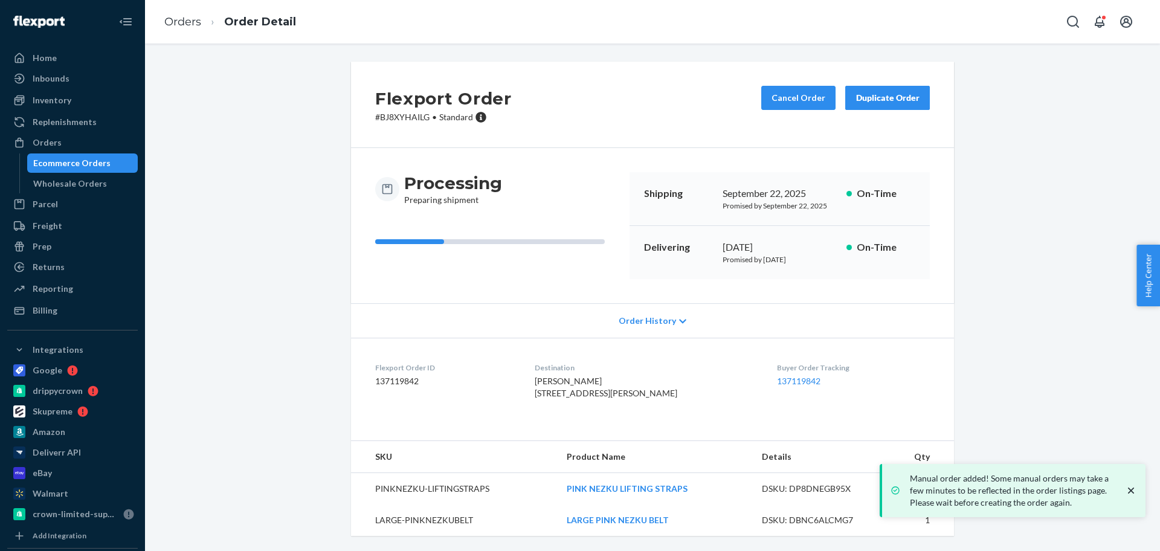
drag, startPoint x: 94, startPoint y: 146, endPoint x: 1154, endPoint y: 107, distance: 1060.8
click at [94, 146] on div "Orders" at bounding box center [72, 142] width 128 height 17
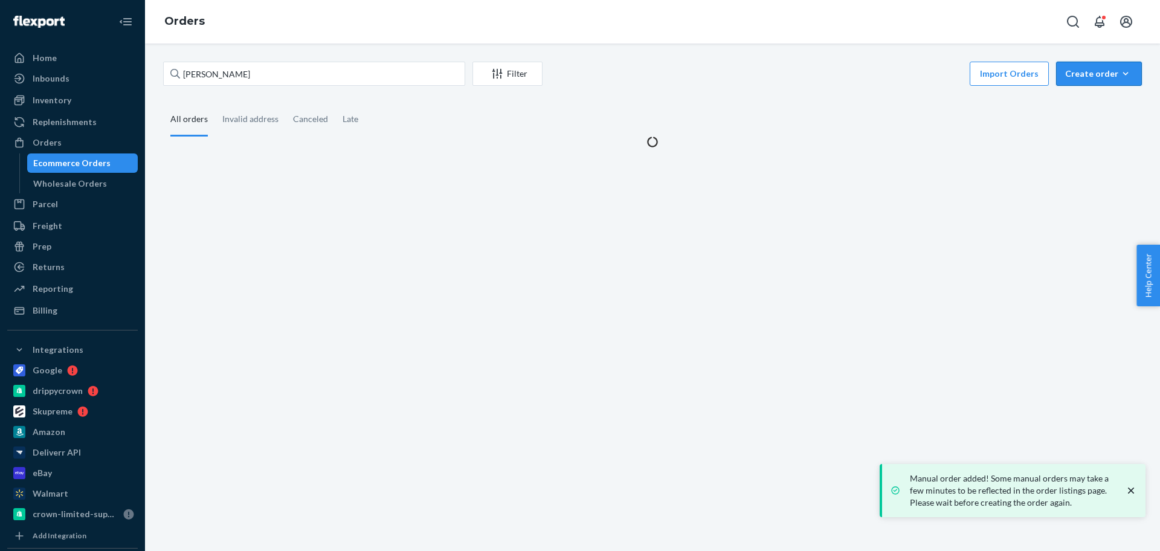
click at [1085, 74] on div "Create order" at bounding box center [1099, 74] width 68 height 12
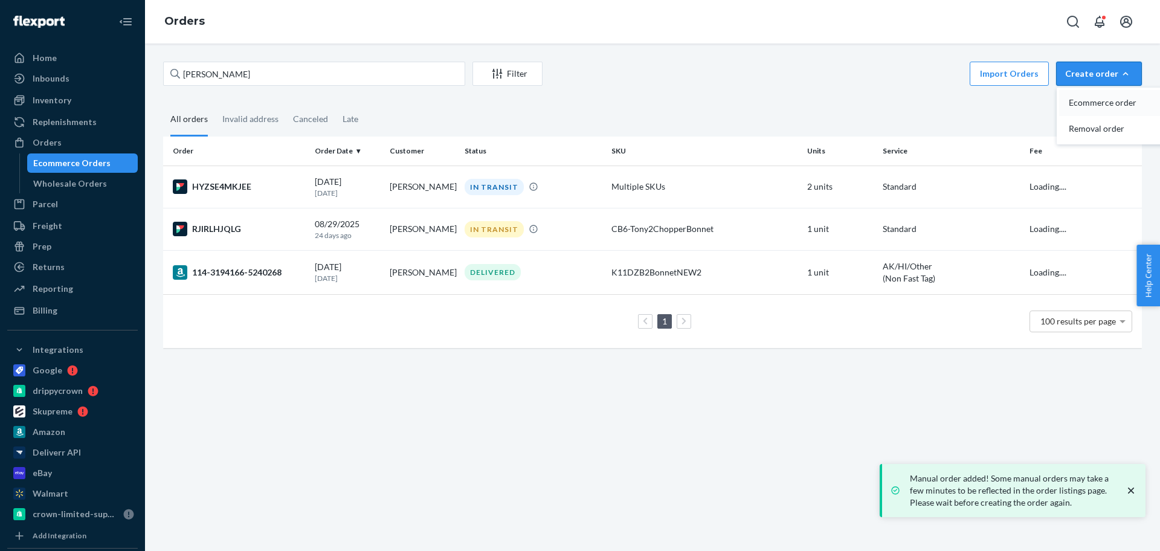
click at [1084, 107] on span "Ecommerce order" at bounding box center [1106, 102] width 75 height 8
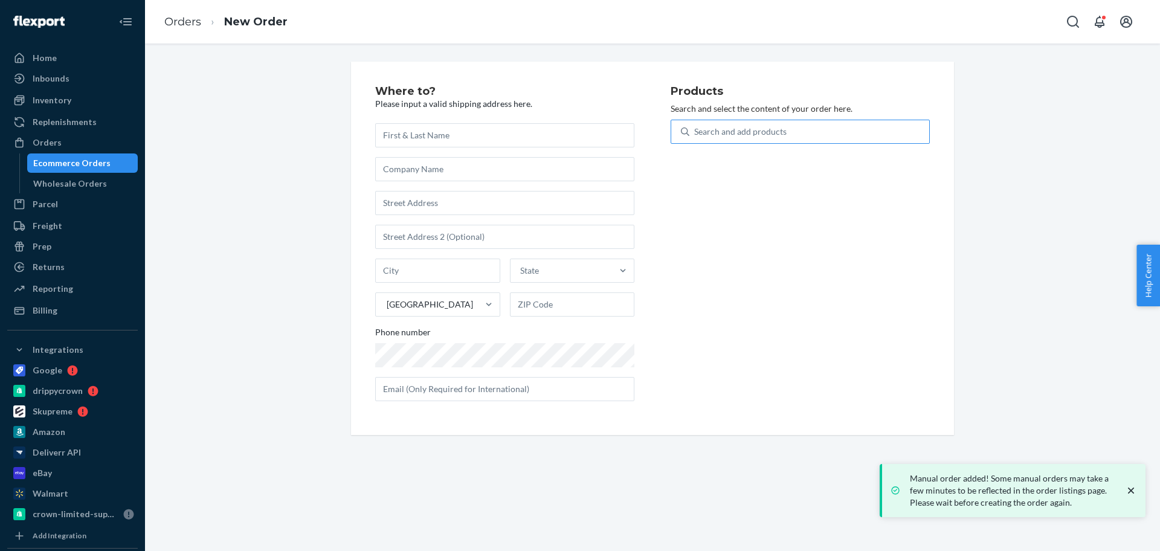
click at [794, 126] on div "Search and add products" at bounding box center [809, 132] width 240 height 22
click at [695, 126] on input "Search and add products" at bounding box center [694, 132] width 1 height 12
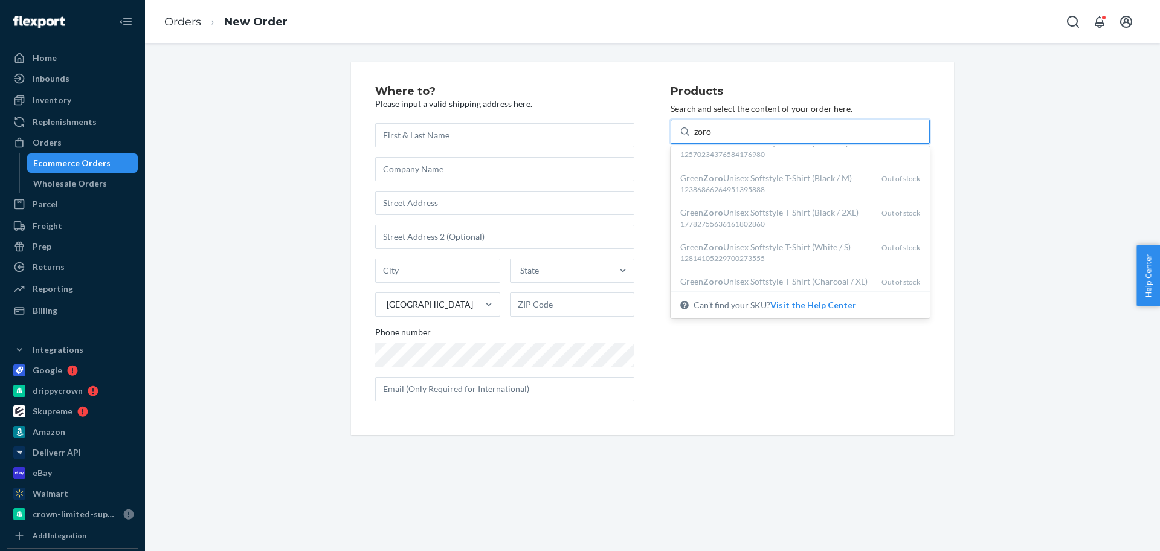
scroll to position [808, 0]
type input "zoro"
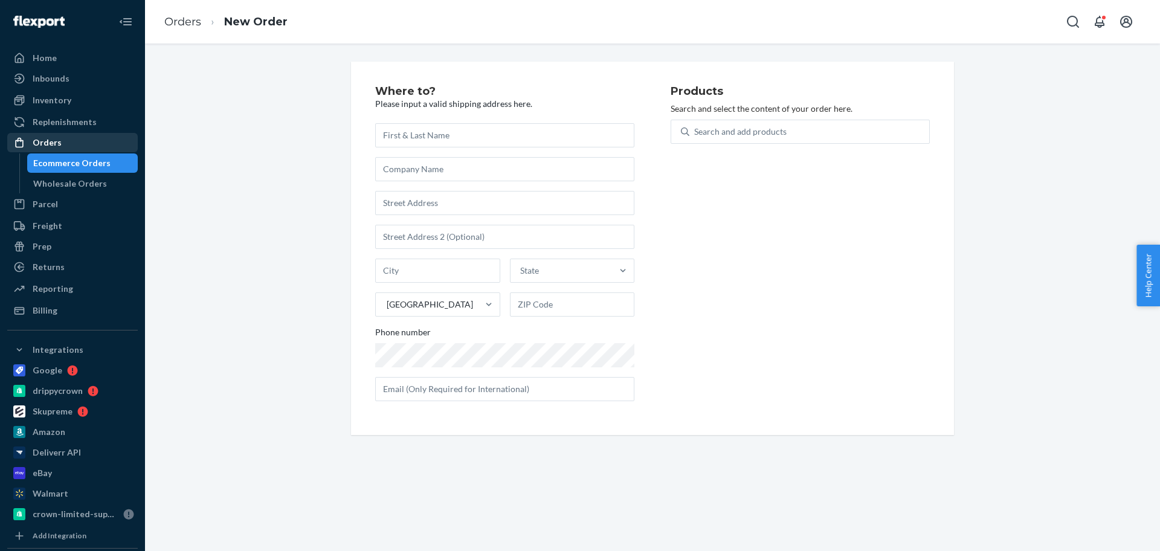
click at [99, 138] on div "Orders" at bounding box center [72, 142] width 128 height 17
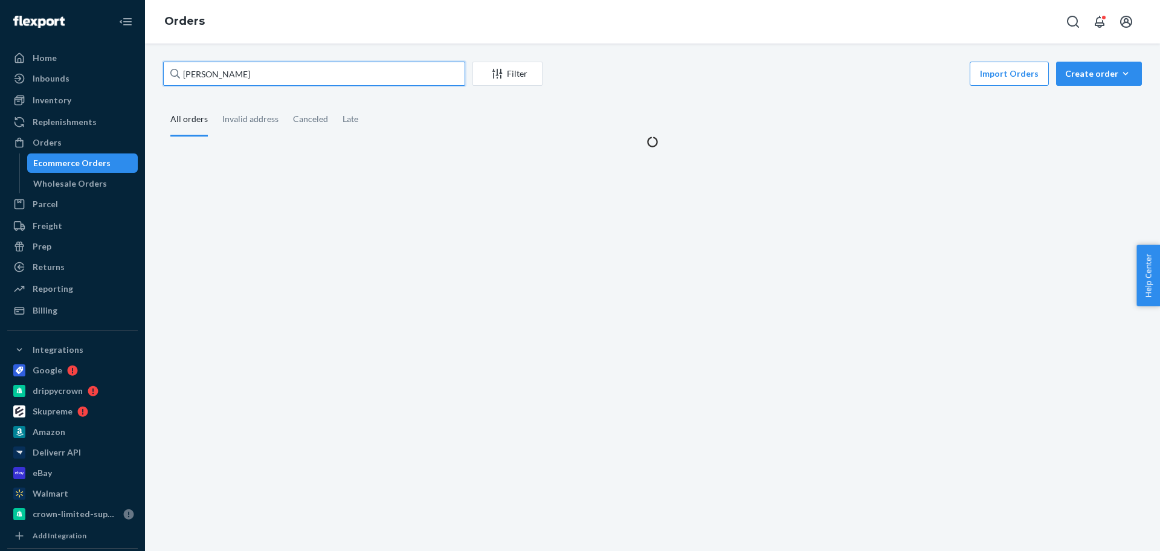
click at [251, 77] on input "[PERSON_NAME]" at bounding box center [314, 74] width 302 height 24
paste input "[PERSON_NAME]"
type input "[PERSON_NAME]"
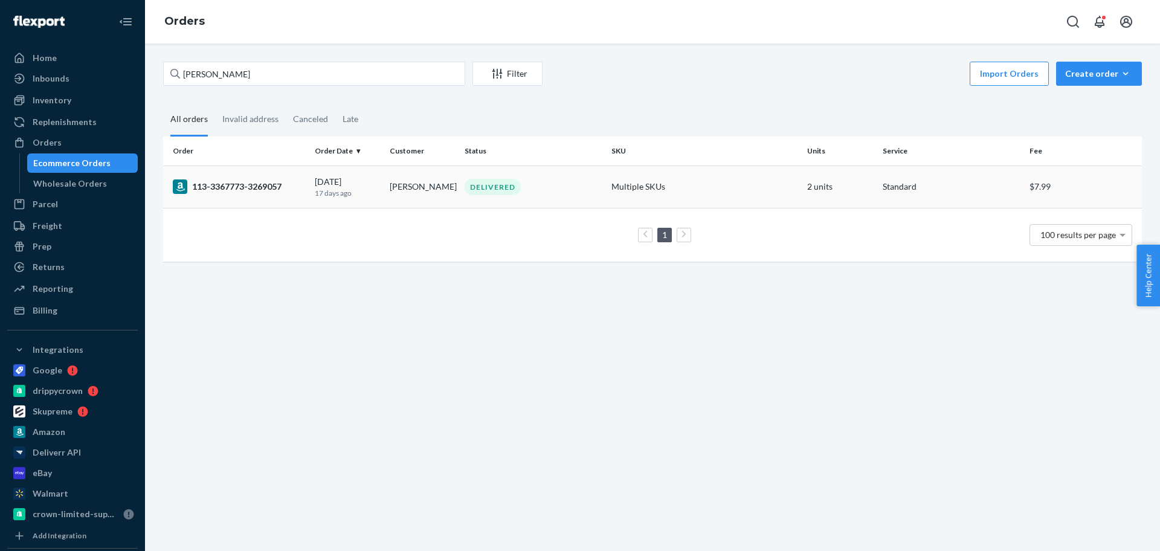
click at [420, 187] on td "[PERSON_NAME]" at bounding box center [422, 187] width 75 height 42
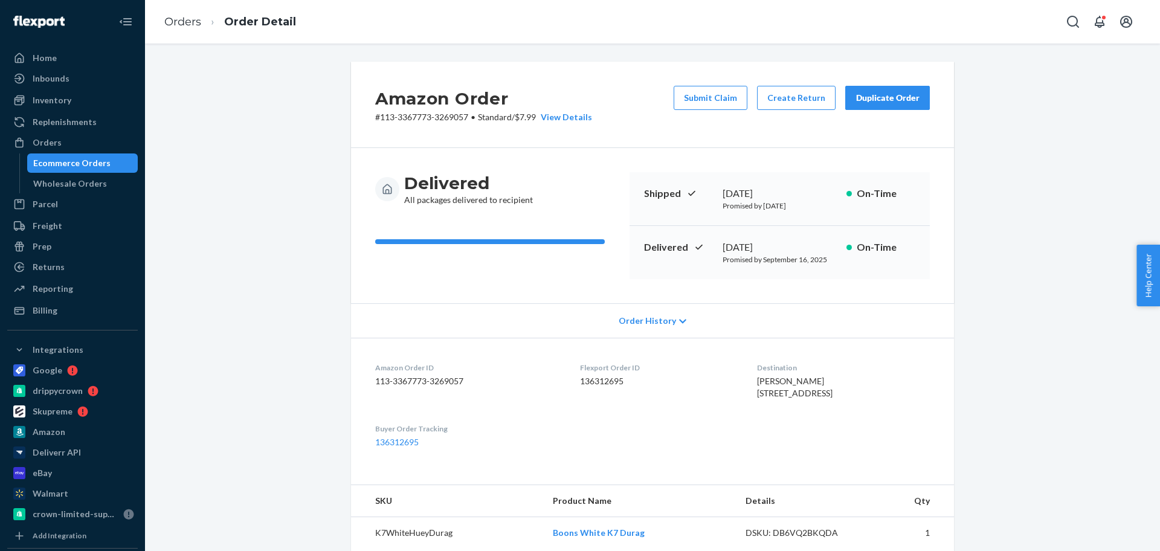
click at [895, 105] on button "Duplicate Order" at bounding box center [887, 98] width 85 height 24
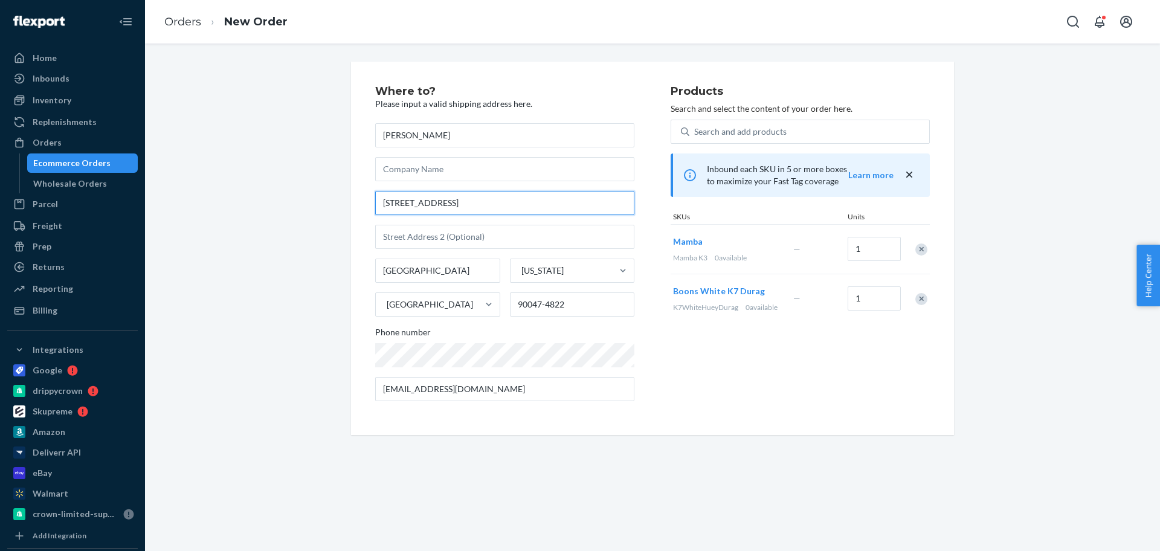
click at [442, 206] on input "[STREET_ADDRESS]" at bounding box center [504, 203] width 259 height 24
paste input "reet,"
type input "[STREET_ADDRESS]"
type input "90047"
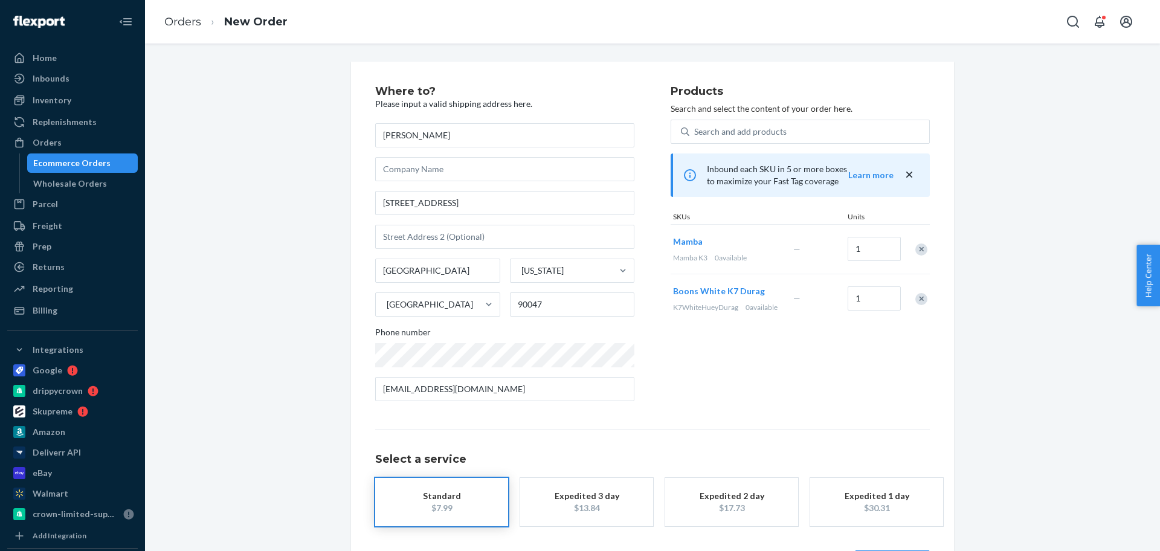
click at [915, 246] on div "Remove Item" at bounding box center [921, 249] width 12 height 12
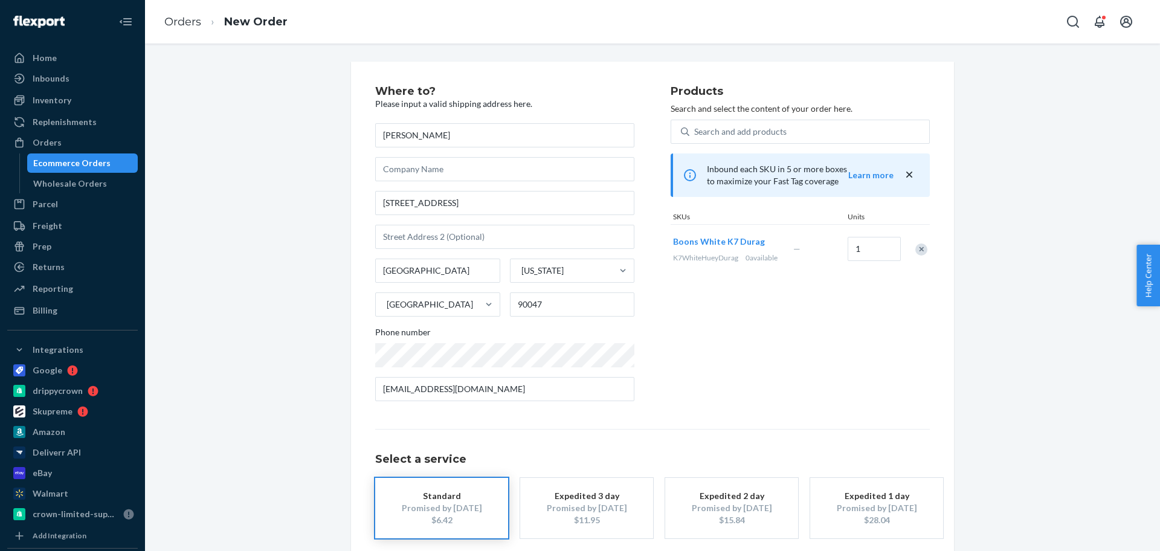
click at [915, 249] on div "Remove Item" at bounding box center [921, 249] width 12 height 12
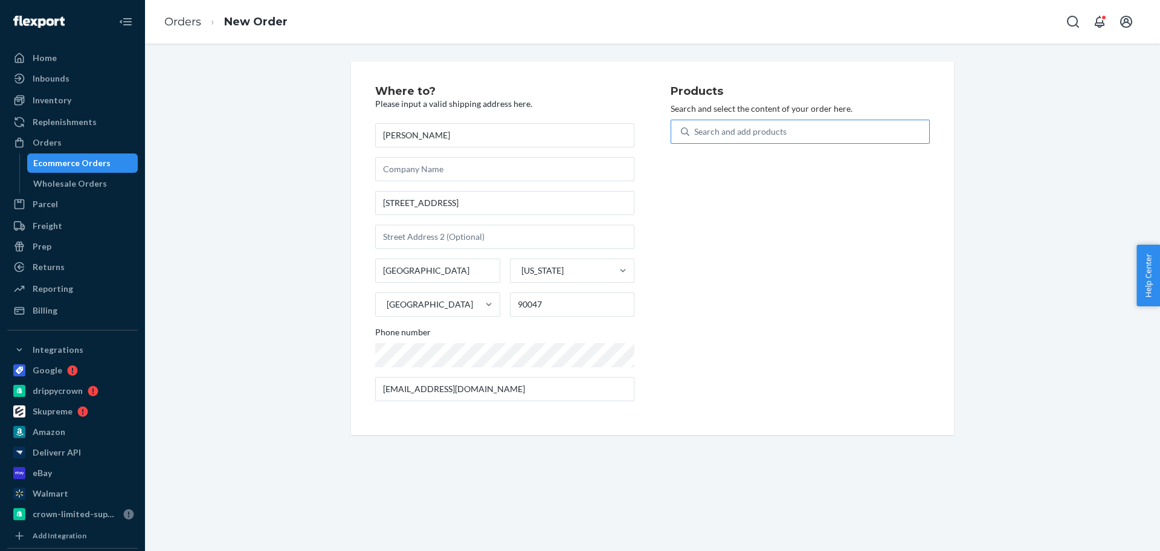
click at [747, 135] on div "Search and add products" at bounding box center [740, 132] width 92 height 12
click at [695, 135] on input "Search and add products" at bounding box center [694, 132] width 1 height 12
type input "black history"
type input "space"
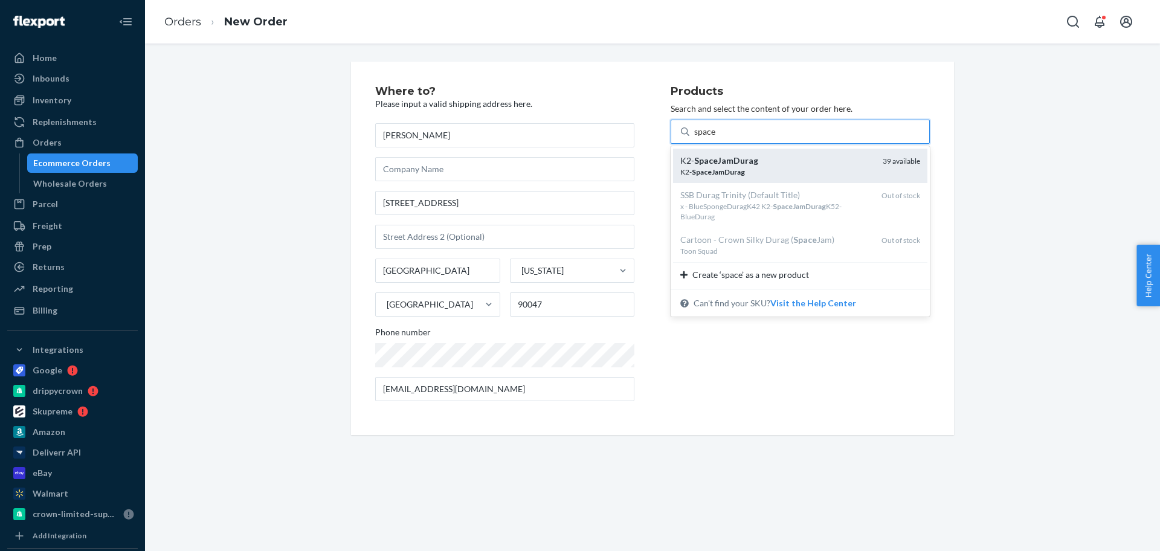
click at [760, 156] on div "K2- SpaceJamDurag" at bounding box center [776, 161] width 193 height 12
click at [716, 138] on input "space" at bounding box center [705, 132] width 22 height 12
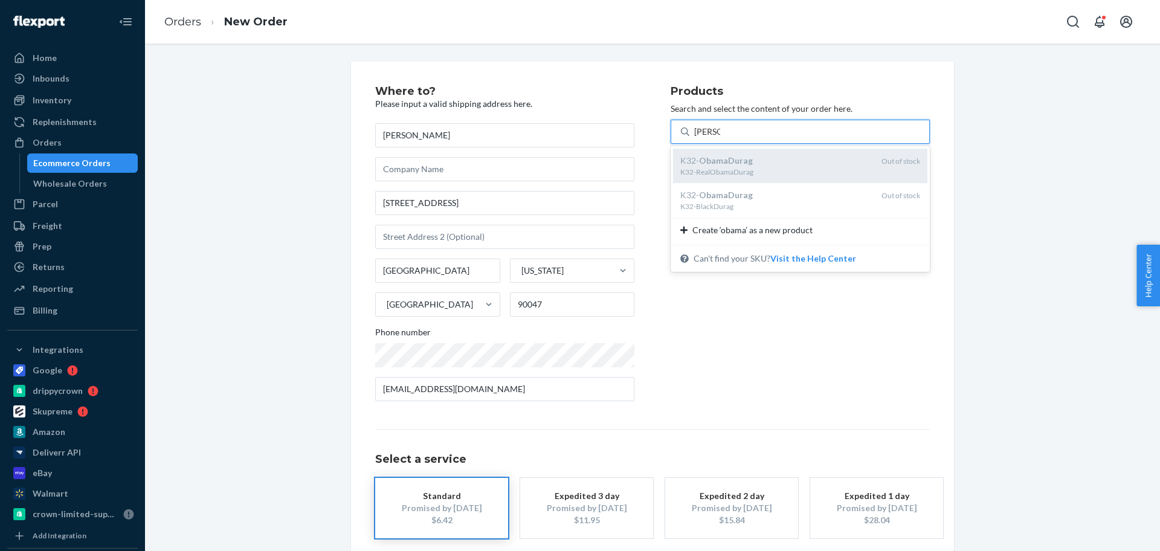
click at [753, 162] on div "K32- ObamaDurag" at bounding box center [775, 161] width 191 height 12
click at [720, 138] on input "[PERSON_NAME]" at bounding box center [707, 132] width 26 height 12
type input "[PERSON_NAME]"
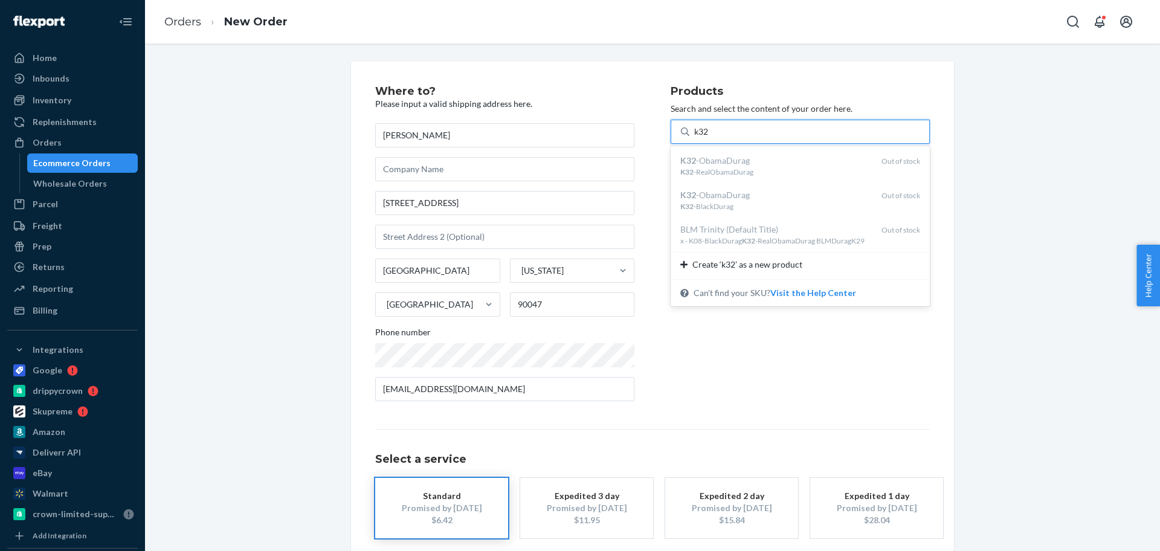
type input "k32"
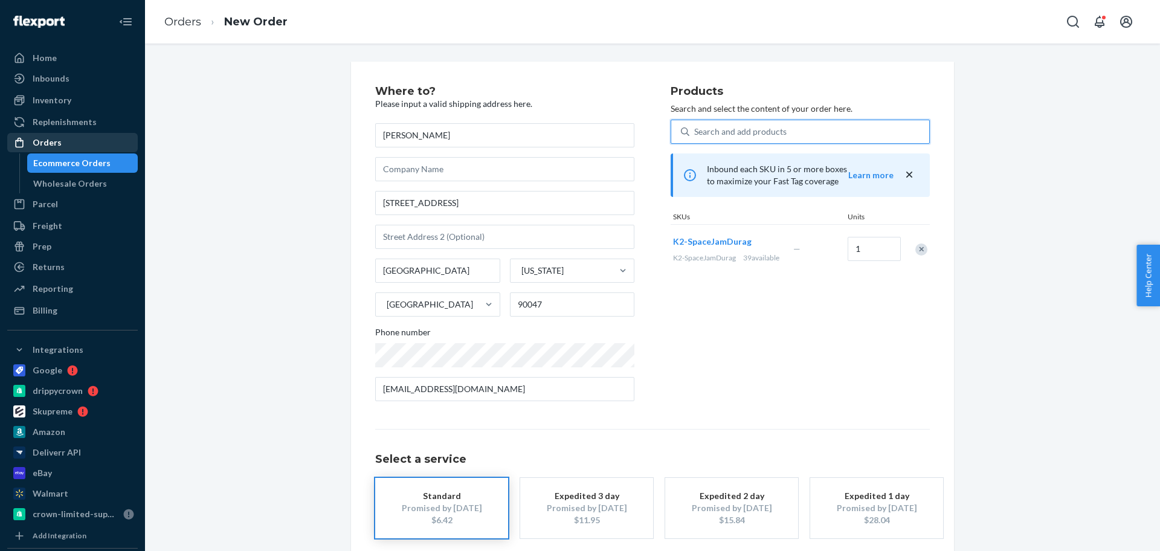
click at [51, 149] on div "Orders" at bounding box center [72, 142] width 128 height 17
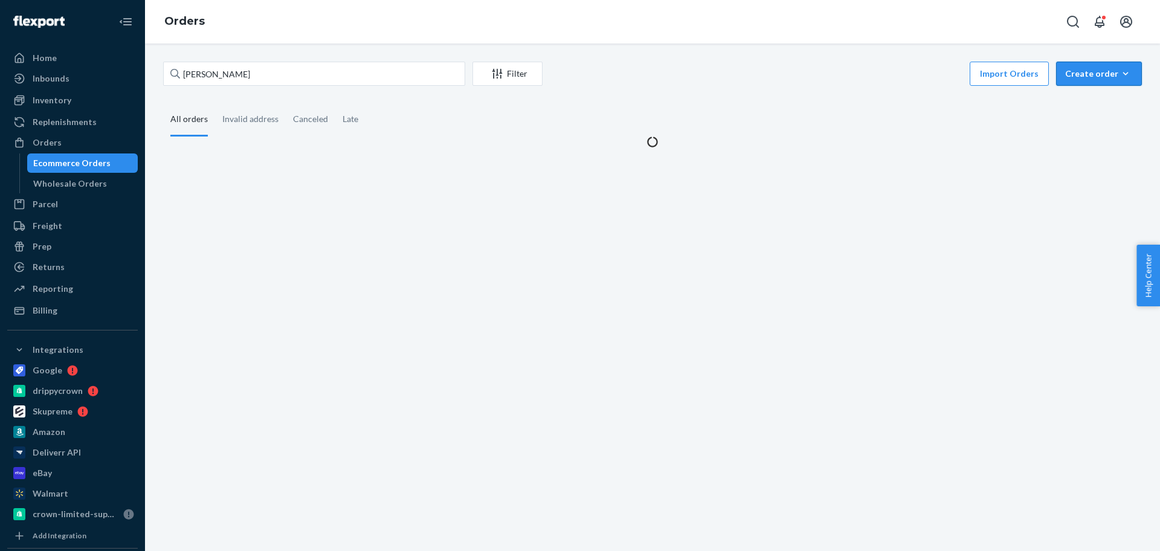
click at [1073, 72] on div "Create order" at bounding box center [1099, 74] width 68 height 12
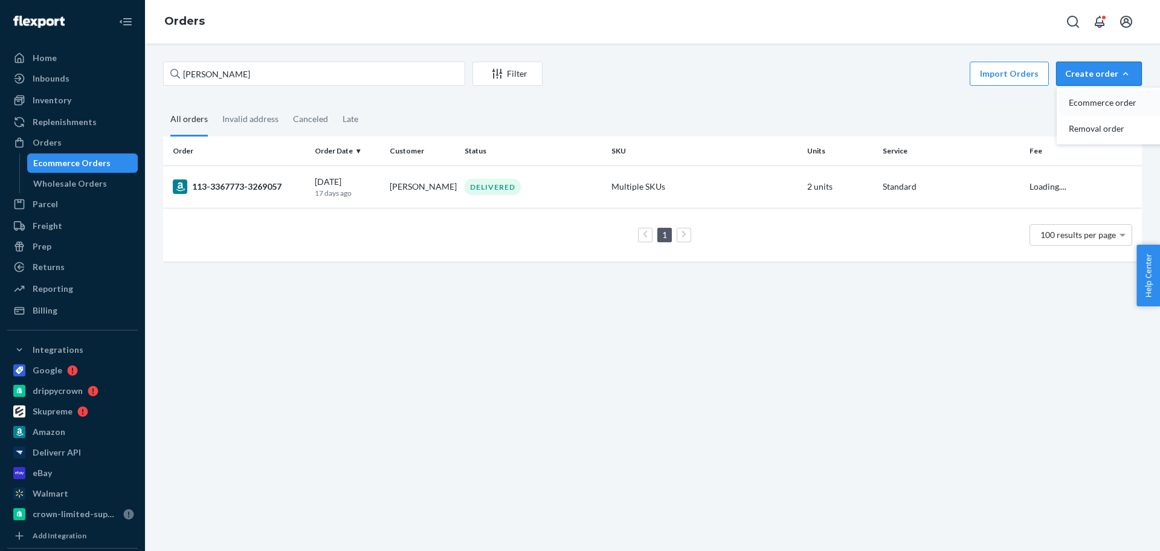
click at [1089, 98] on span "Ecommerce order" at bounding box center [1106, 102] width 75 height 8
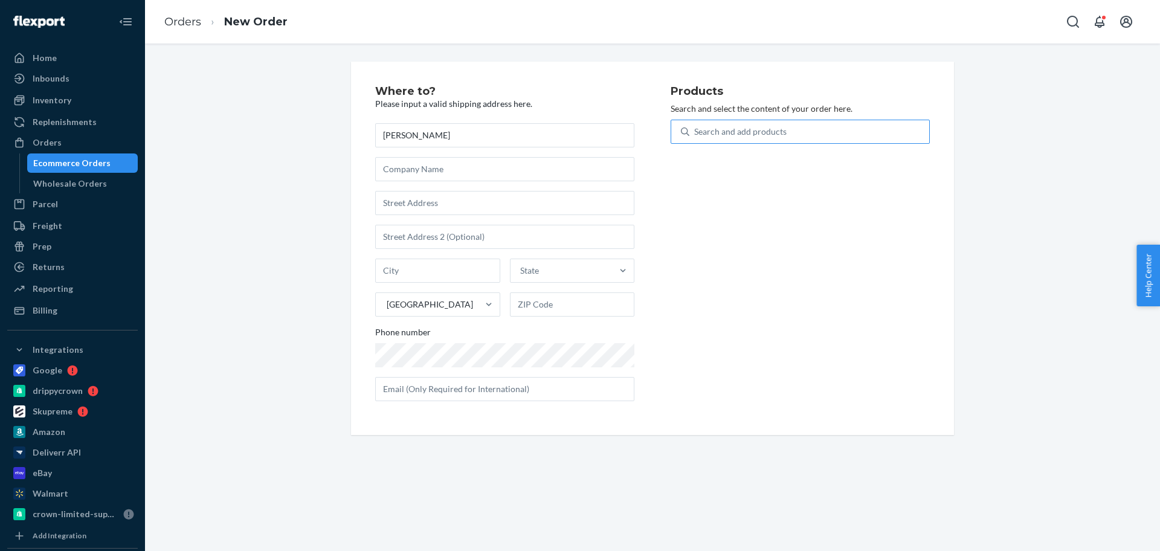
type input "[PERSON_NAME]"
click at [757, 133] on div "Search and add products" at bounding box center [740, 132] width 92 height 12
click at [695, 133] on input "0 results available. Use Up and Down to choose options, press Enter to select t…" at bounding box center [694, 132] width 1 height 12
type input "pain"
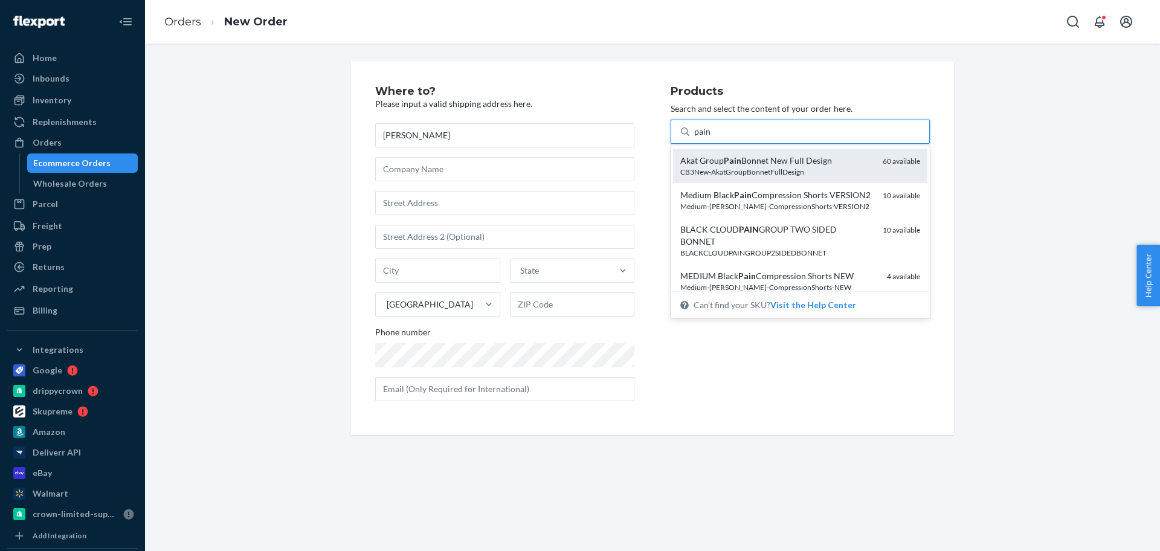
click at [779, 167] on div "CB3New-AkatGroupBonnetFullDesign" at bounding box center [776, 172] width 193 height 10
click at [711, 138] on input "pain" at bounding box center [702, 132] width 17 height 12
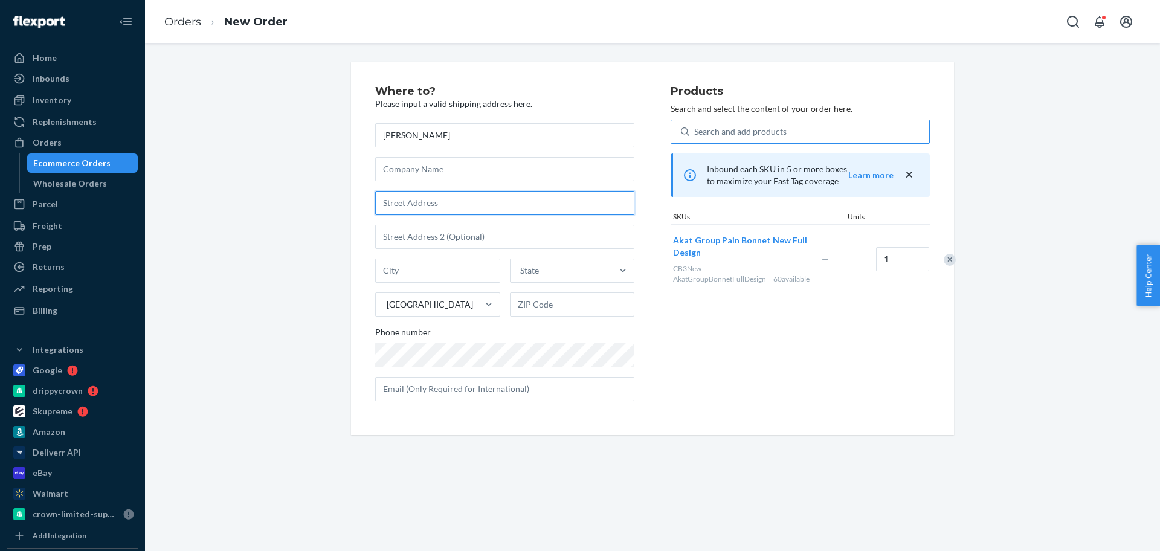
drag, startPoint x: 431, startPoint y: 198, endPoint x: 490, endPoint y: 109, distance: 107.6
click at [431, 198] on input "text" at bounding box center [504, 203] width 259 height 24
paste input "[STREET_ADDRESS]"
type input "[STREET_ADDRESS]"
type input "[GEOGRAPHIC_DATA]"
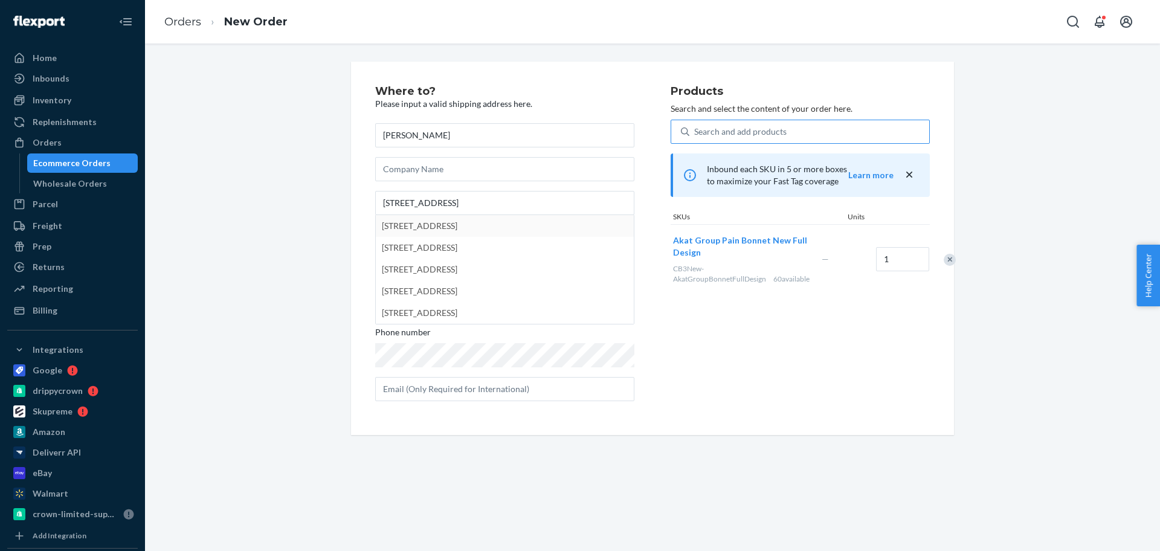
type input "12603"
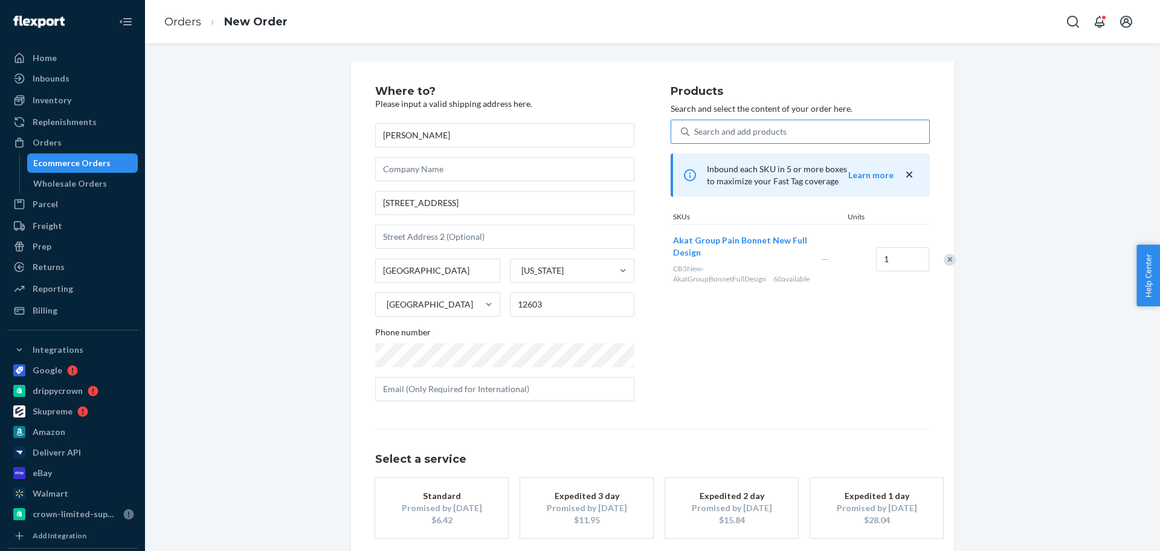
click at [470, 505] on div "Promised by [DATE]" at bounding box center [441, 508] width 97 height 12
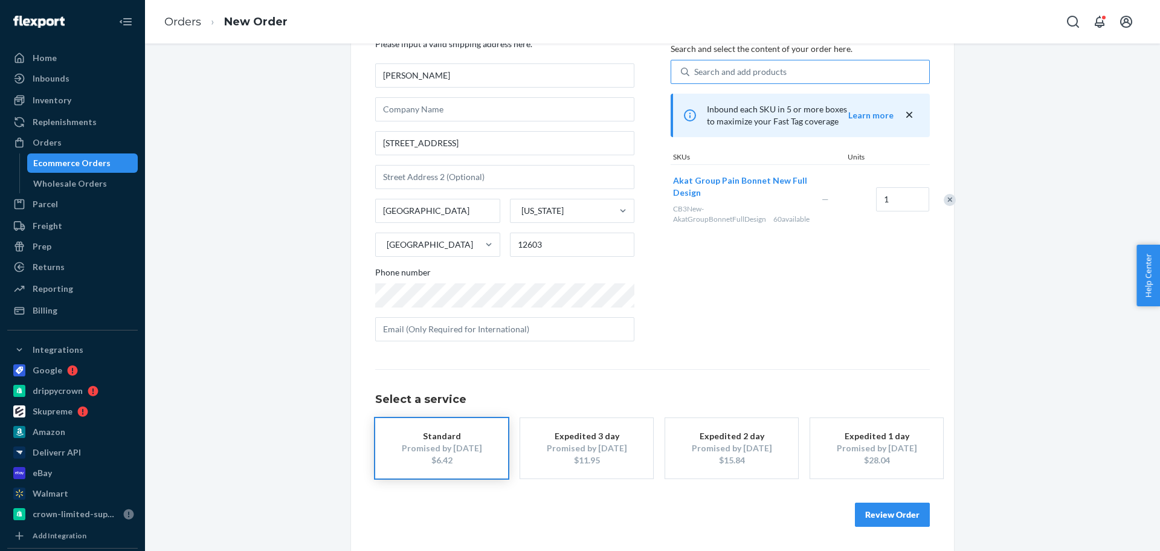
drag, startPoint x: 902, startPoint y: 521, endPoint x: 903, endPoint y: 477, distance: 43.5
click at [902, 520] on button "Review Order" at bounding box center [892, 515] width 75 height 24
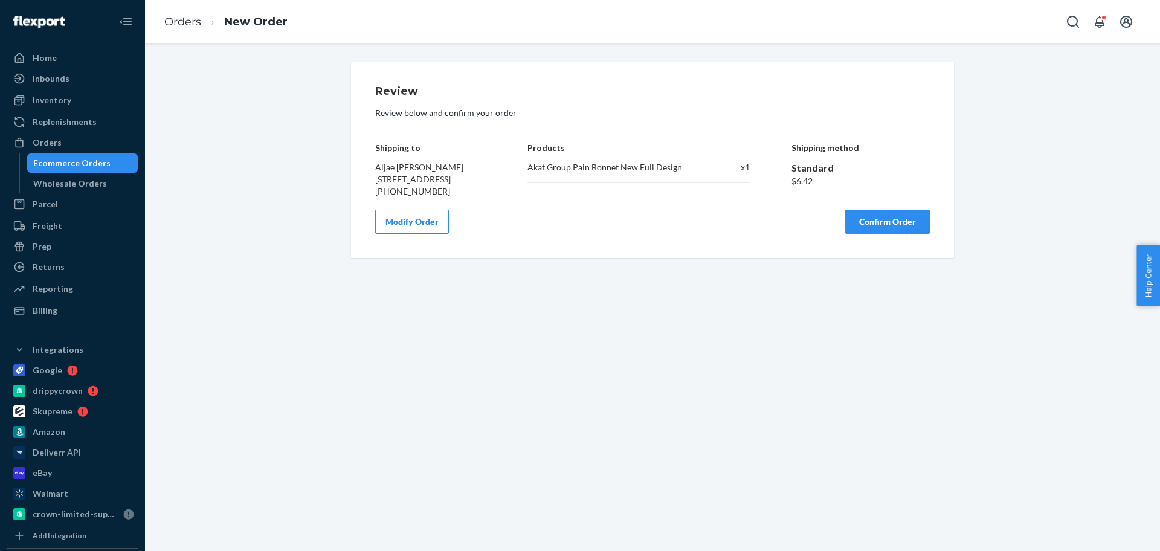
scroll to position [0, 0]
click at [896, 234] on button "Confirm Order" at bounding box center [887, 222] width 85 height 24
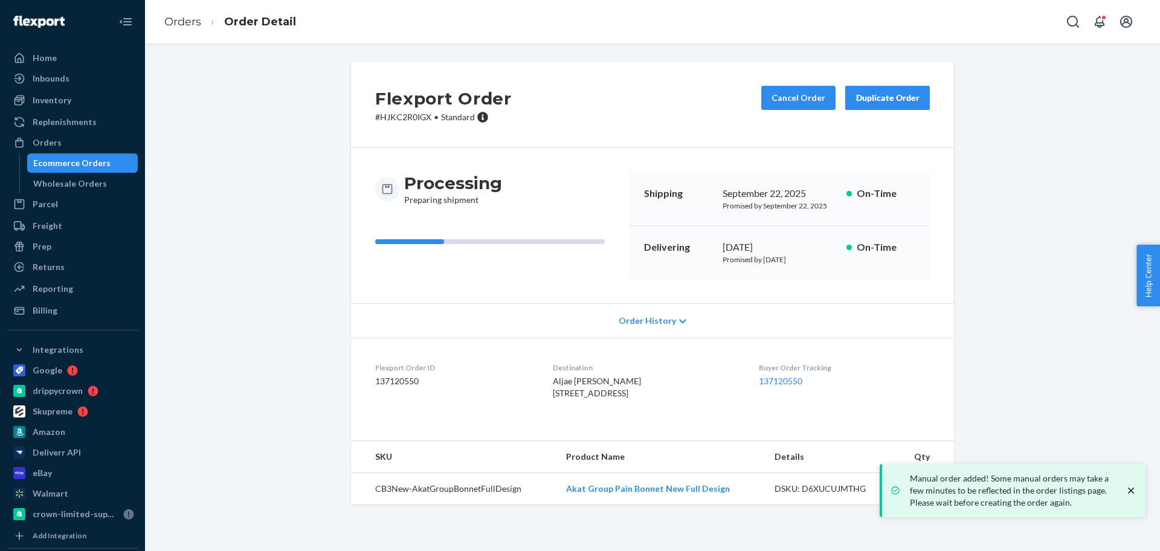
click at [82, 147] on div "Orders" at bounding box center [72, 142] width 128 height 17
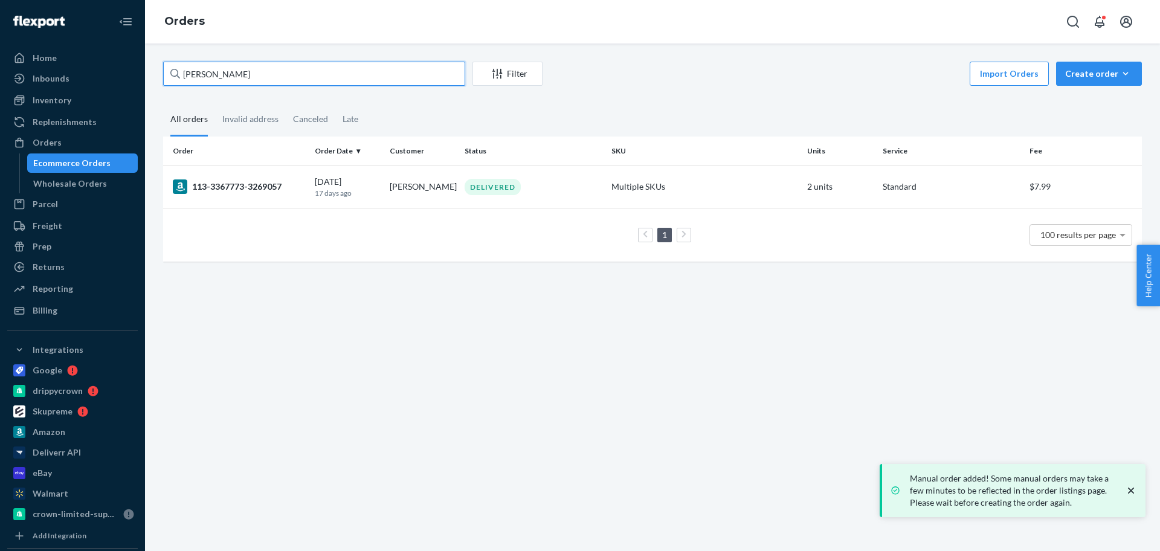
click at [323, 71] on input "[PERSON_NAME]" at bounding box center [314, 74] width 302 height 24
paste input "[EMAIL_ADDRESS][DOMAIN_NAME]"
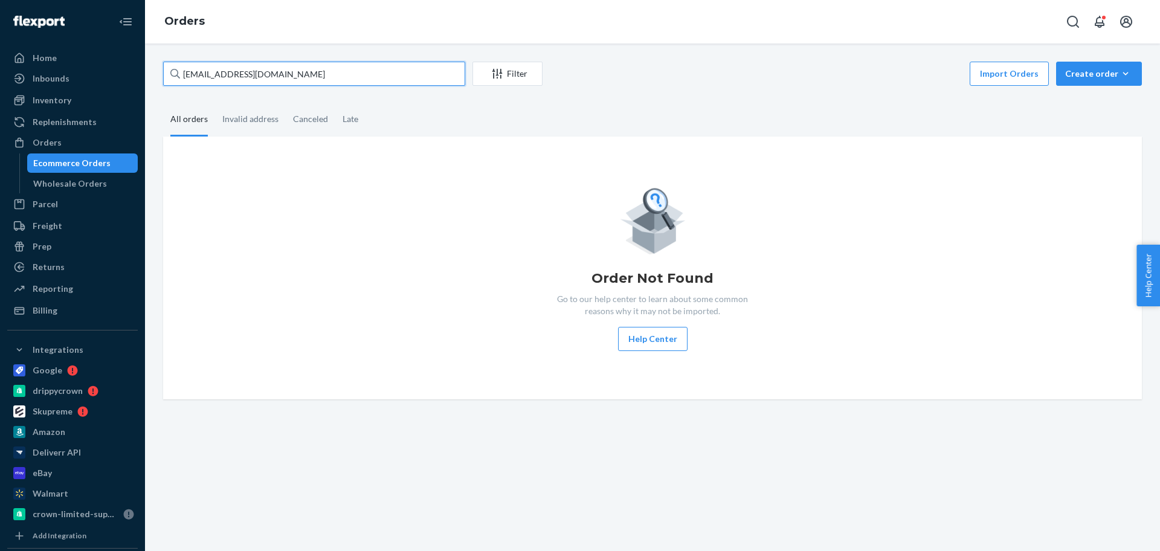
paste input "[PERSON_NAME]"
type input "[PERSON_NAME]"
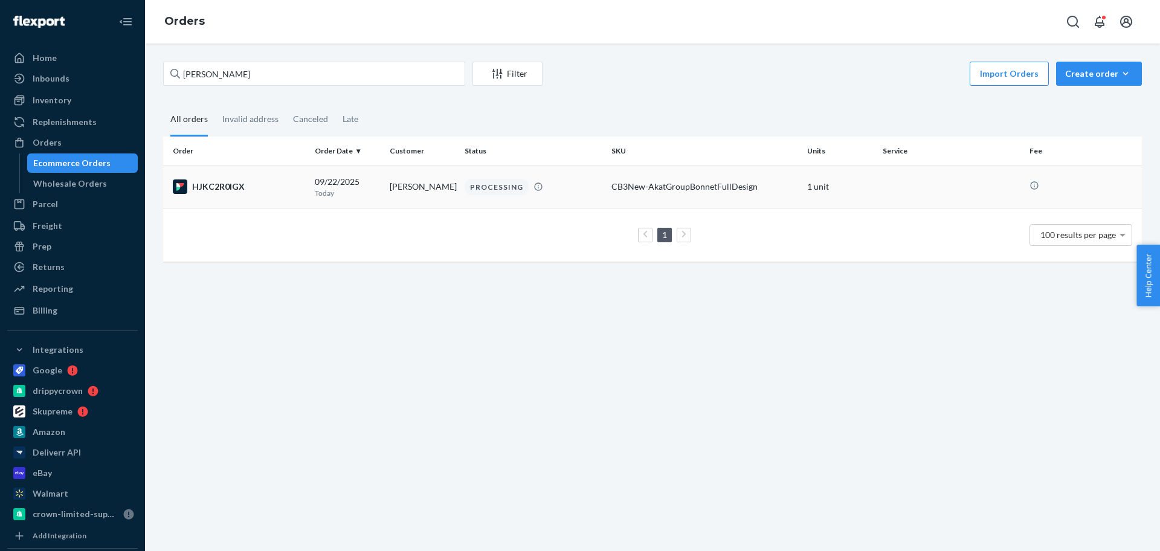
click at [374, 185] on div "[DATE] [DATE]" at bounding box center [347, 187] width 65 height 22
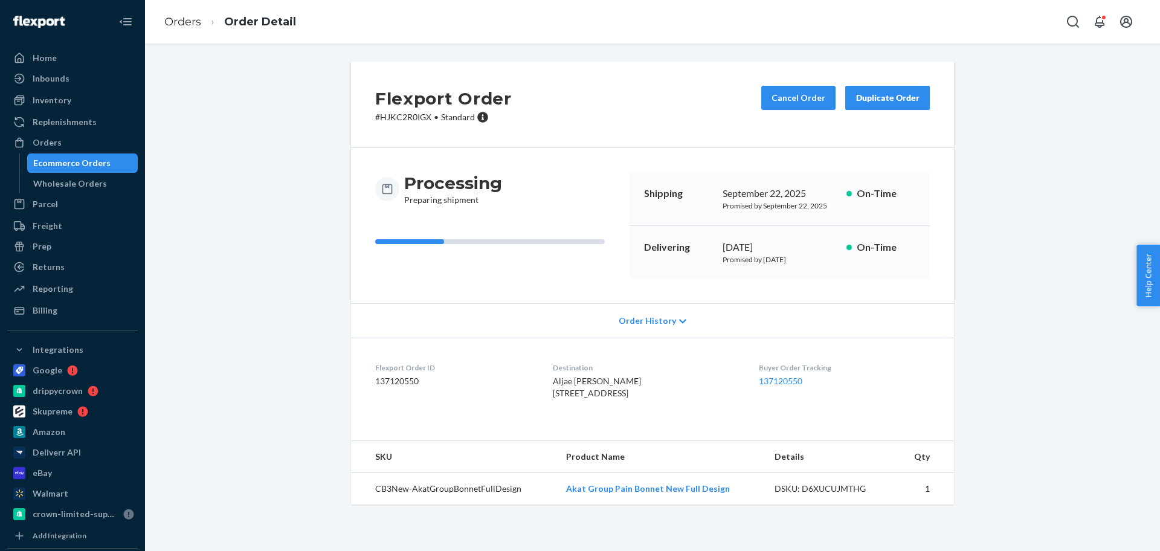
click at [68, 139] on div "Orders" at bounding box center [72, 142] width 128 height 17
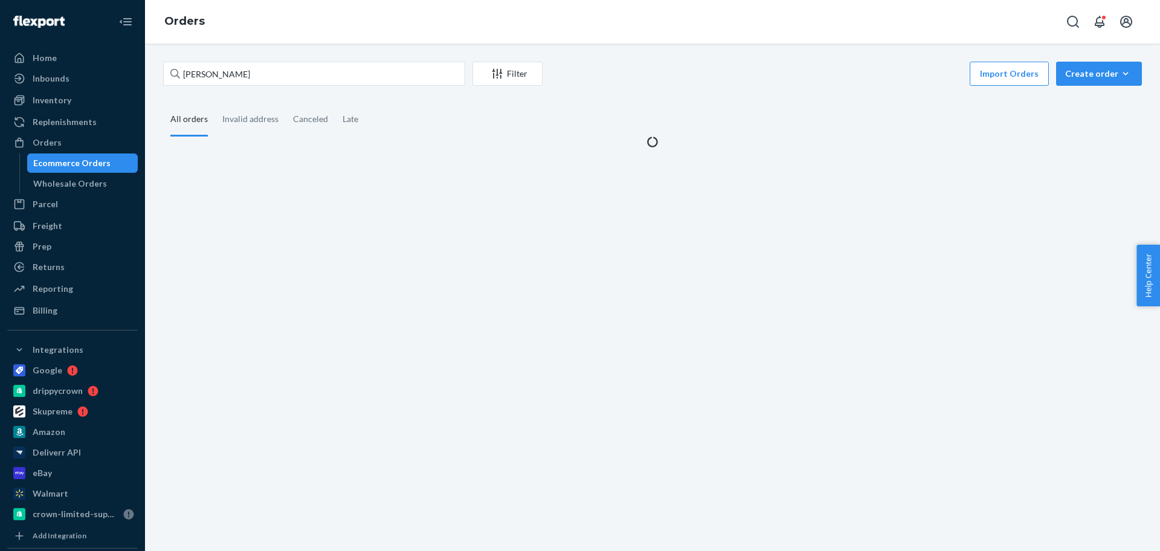
click at [1099, 89] on div "Aljae [PERSON_NAME] Filter Import Orders Create order Ecommerce order Removal o…" at bounding box center [652, 105] width 997 height 86
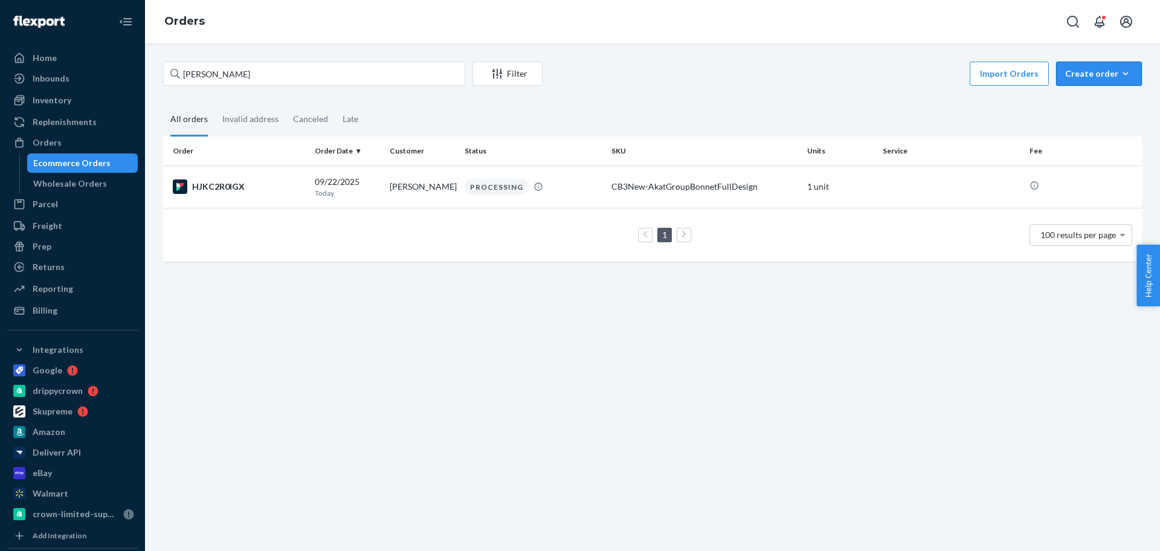
click at [1084, 77] on div "Create order" at bounding box center [1099, 74] width 68 height 12
click at [1092, 91] on button "Ecommerce order" at bounding box center [1117, 103] width 116 height 26
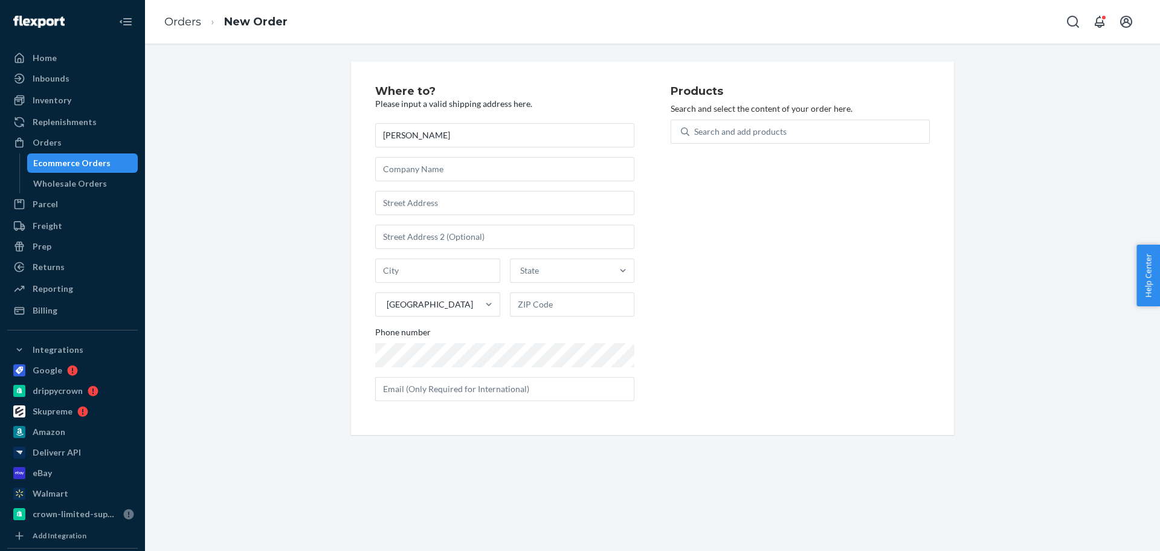
type input "[PERSON_NAME]"
click at [483, 204] on input "text" at bounding box center [504, 203] width 259 height 24
paste input "20 Dy Loop"
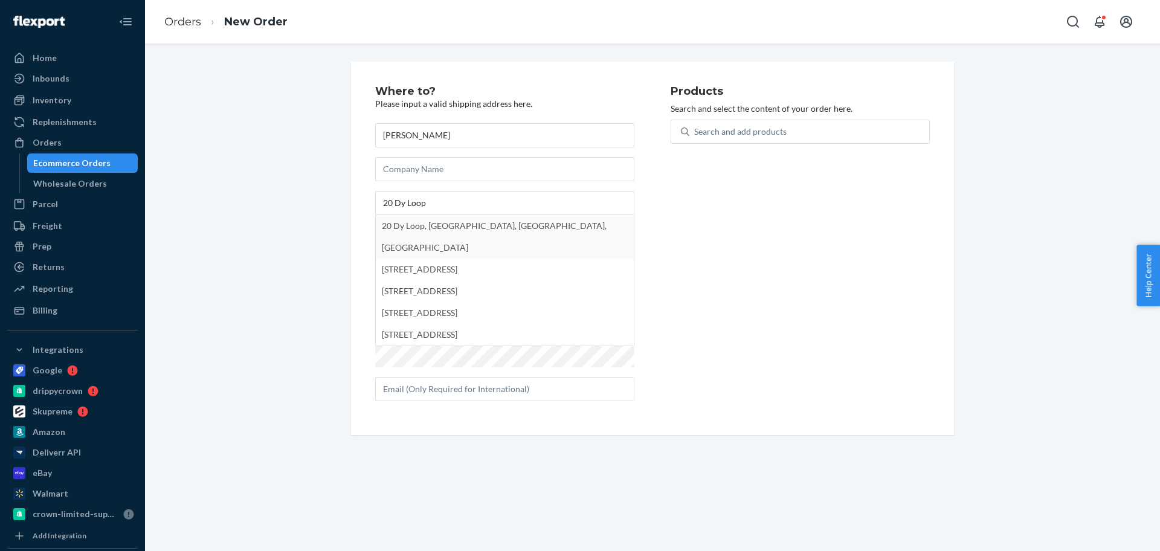
type input "20 Dy Lp"
type input "Zuni"
type input "87327"
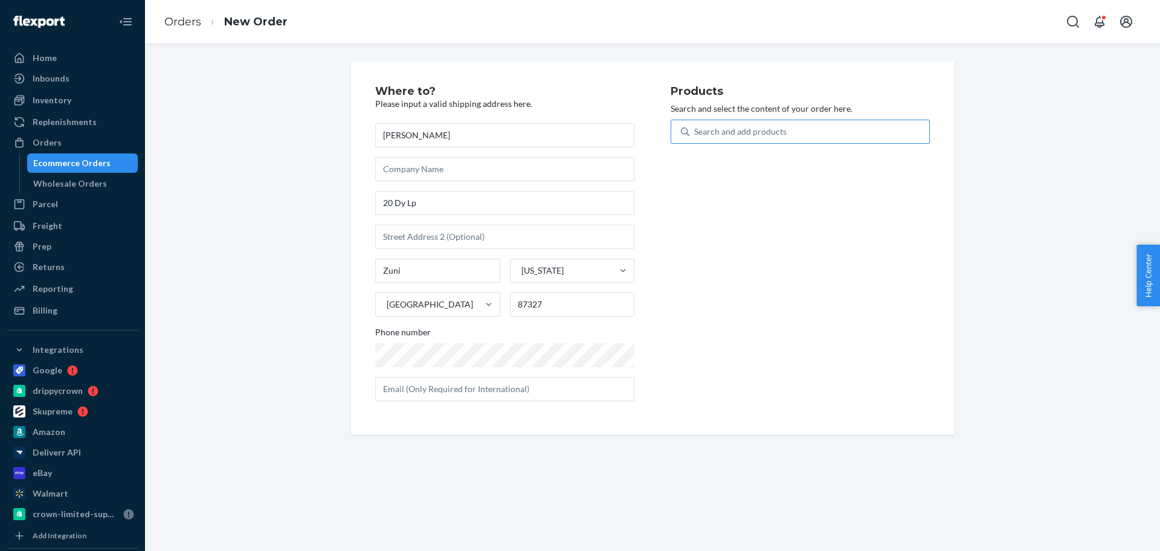
click at [712, 130] on div "Search and add products" at bounding box center [740, 132] width 92 height 12
click at [695, 130] on input "Search and add products" at bounding box center [694, 132] width 1 height 12
type input "pain"
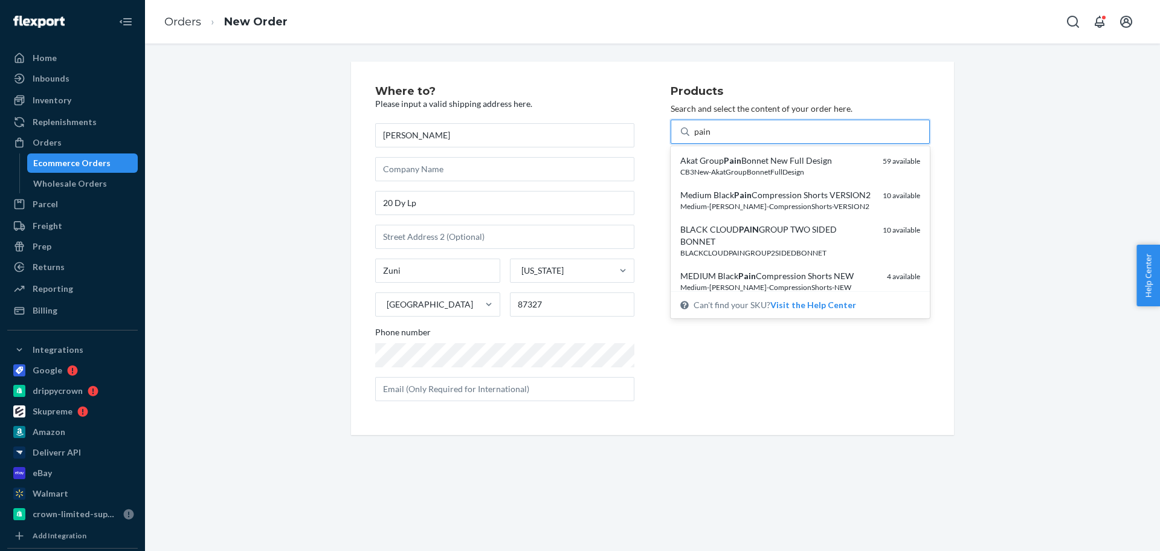
click at [773, 172] on div "CB3New-AkatGroupBonnetFullDesign" at bounding box center [776, 172] width 193 height 10
click at [711, 138] on input "pain" at bounding box center [702, 132] width 17 height 12
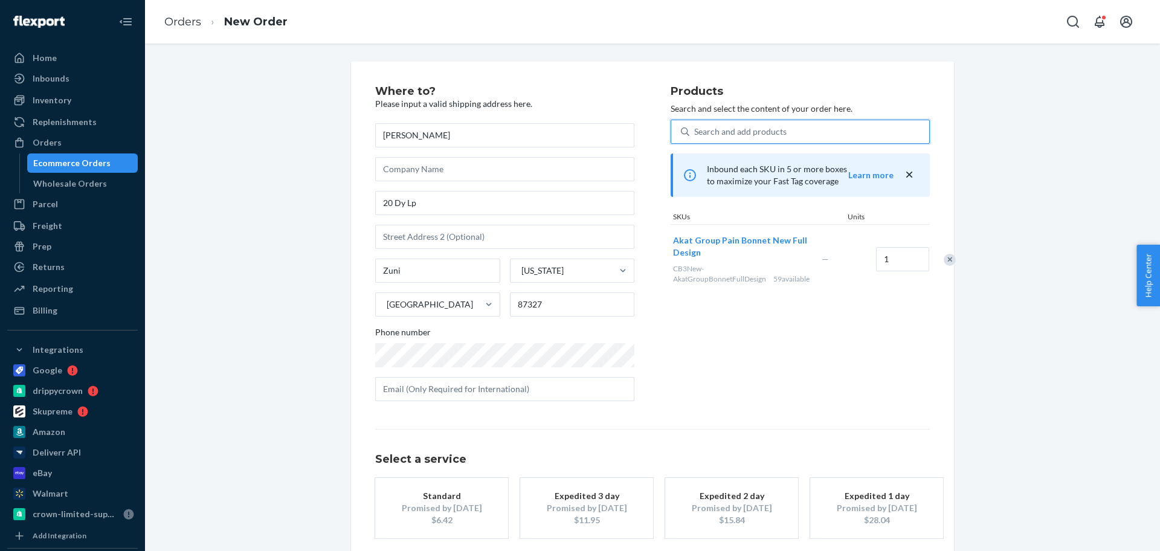
click at [713, 129] on div "Search and add products" at bounding box center [740, 132] width 92 height 12
click at [695, 129] on input "0 results available. Select is focused ,type to refine list, press Down to open…" at bounding box center [694, 132] width 1 height 12
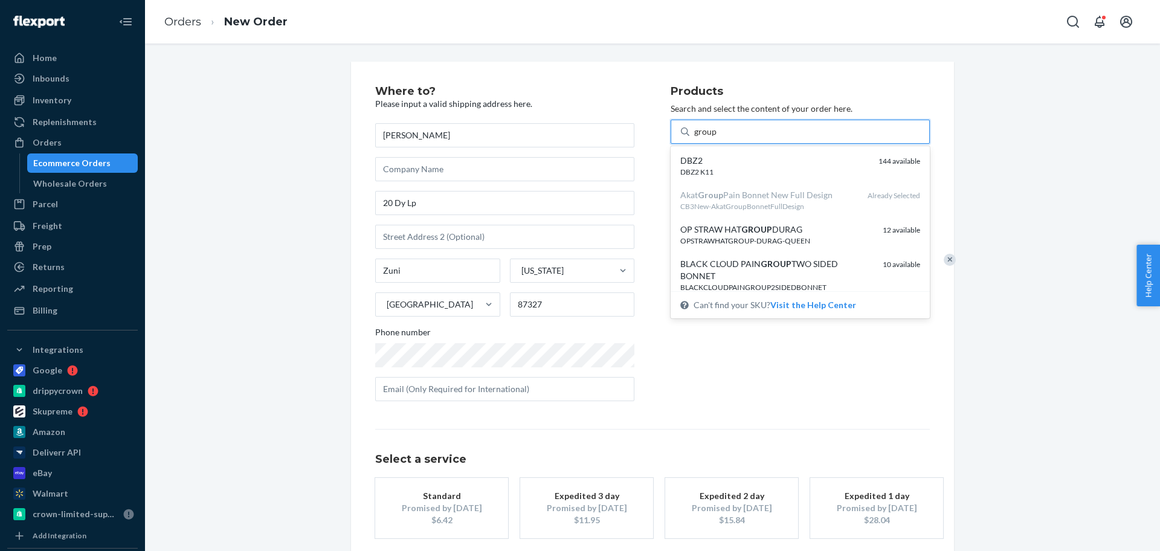
type input "group"
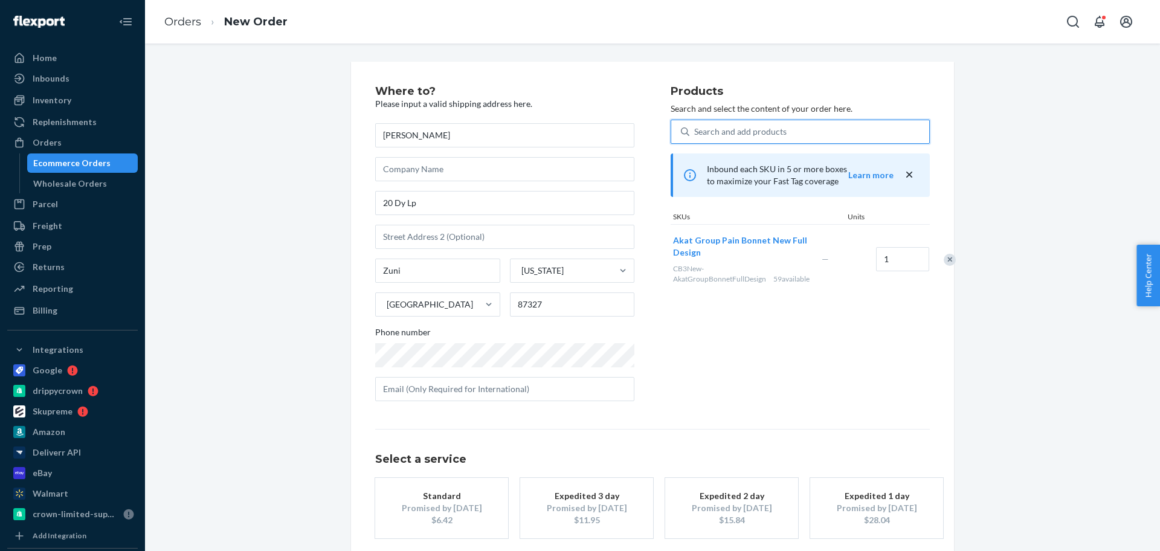
click at [453, 494] on div "Standard" at bounding box center [441, 496] width 97 height 12
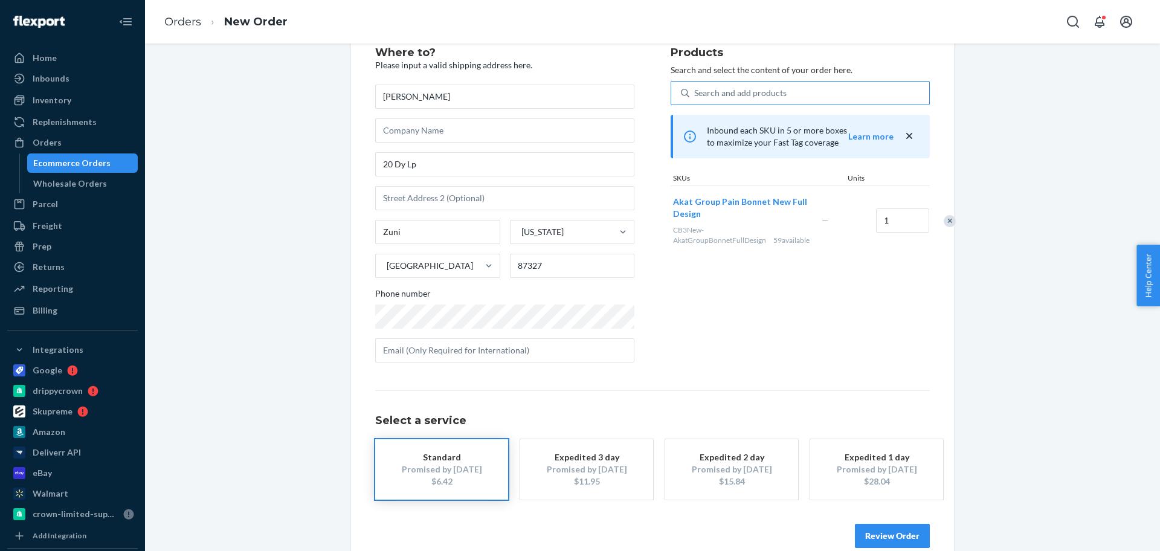
scroll to position [60, 0]
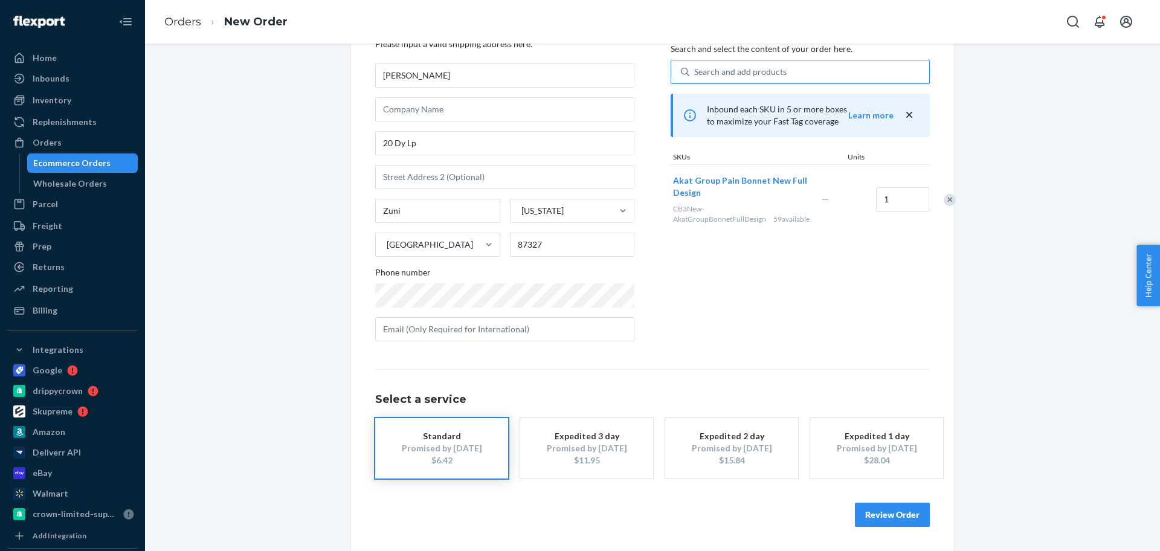
click at [899, 513] on button "Review Order" at bounding box center [892, 515] width 75 height 24
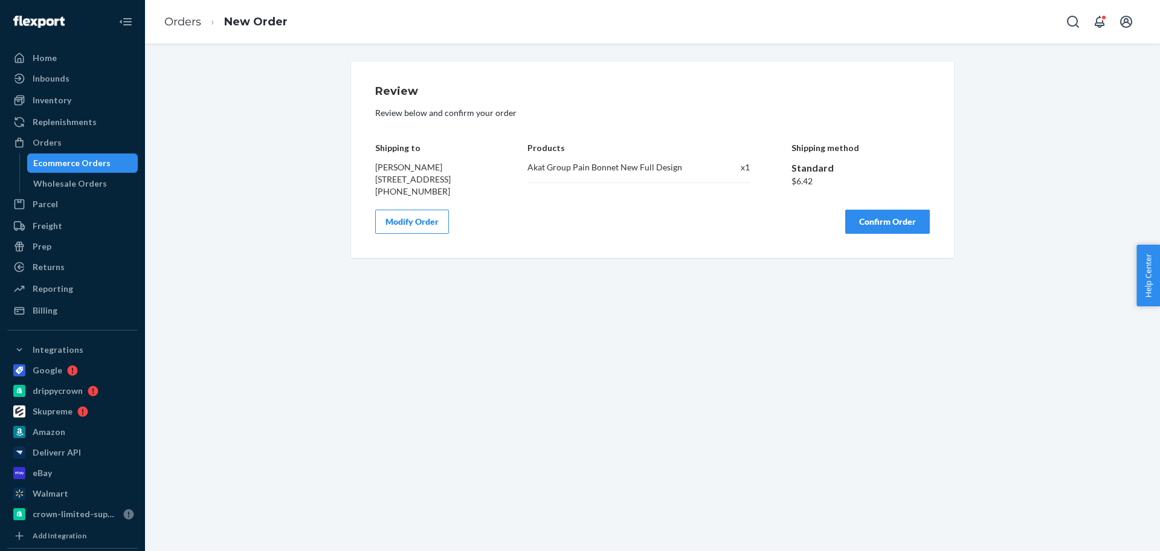
click at [886, 234] on button "Confirm Order" at bounding box center [887, 222] width 85 height 24
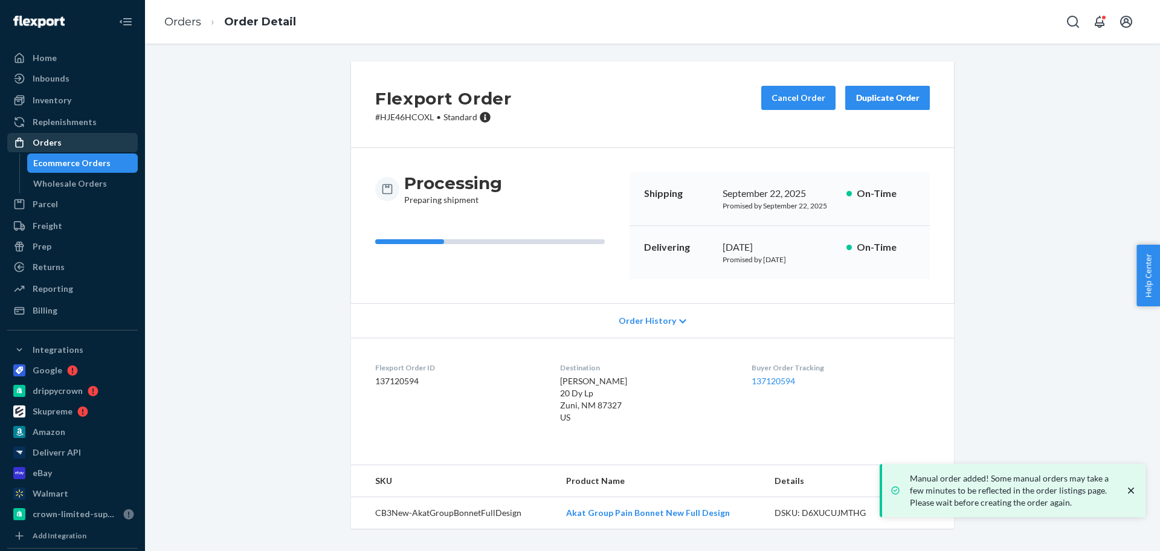
click at [108, 138] on div "Orders" at bounding box center [72, 142] width 128 height 17
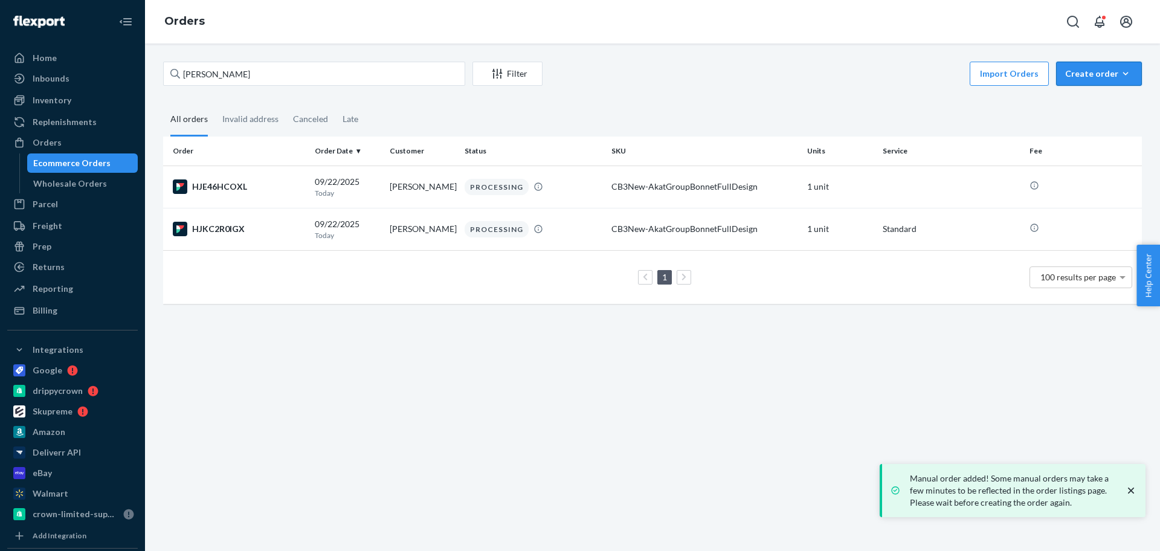
click at [1078, 74] on div "Create order" at bounding box center [1099, 74] width 68 height 12
click at [1088, 105] on span "Ecommerce order" at bounding box center [1106, 102] width 75 height 8
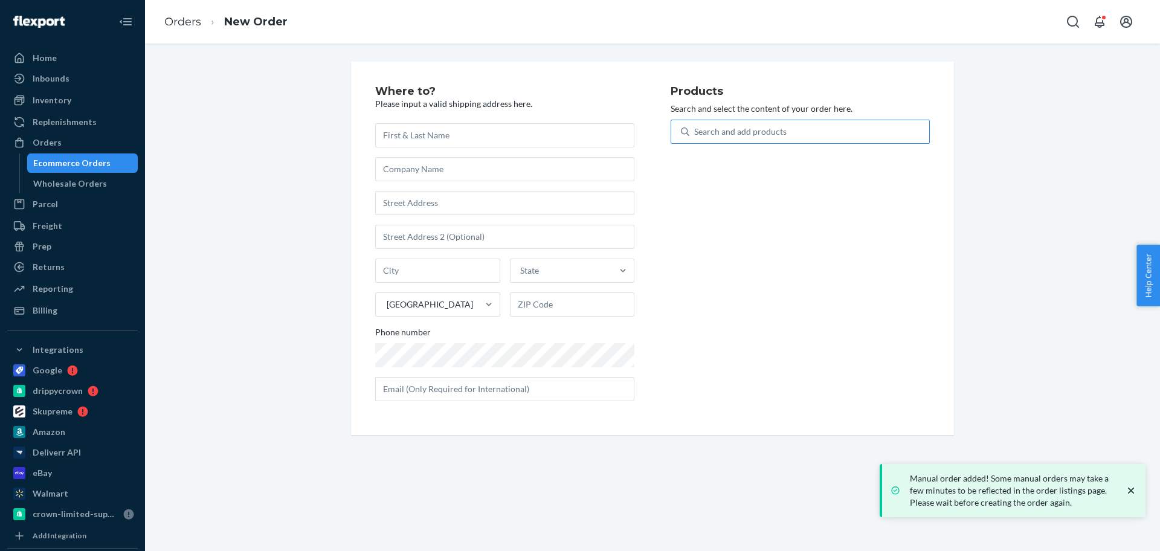
click at [834, 126] on div "Search and add products" at bounding box center [809, 132] width 240 height 22
click at [695, 126] on input "Search and add products" at bounding box center [694, 132] width 1 height 12
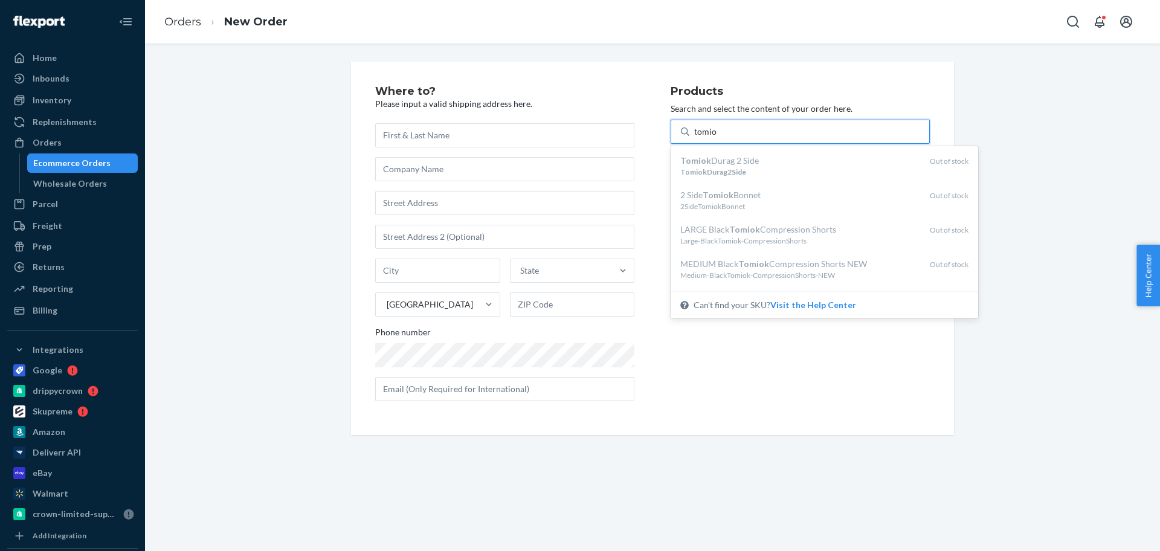
type input "tomio"
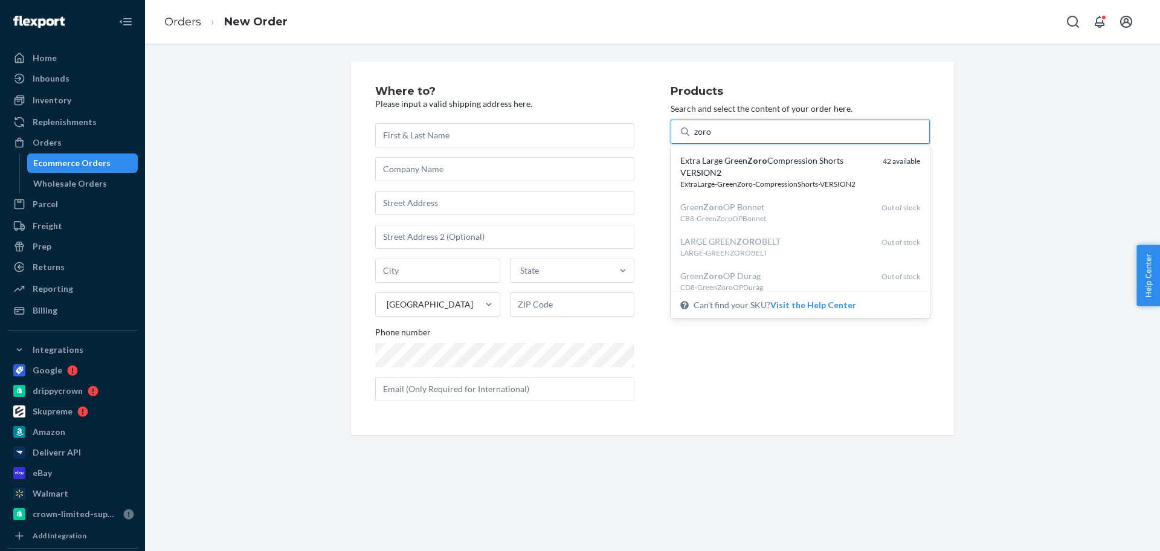
type input "zoro"
